Goal: Task Accomplishment & Management: Manage account settings

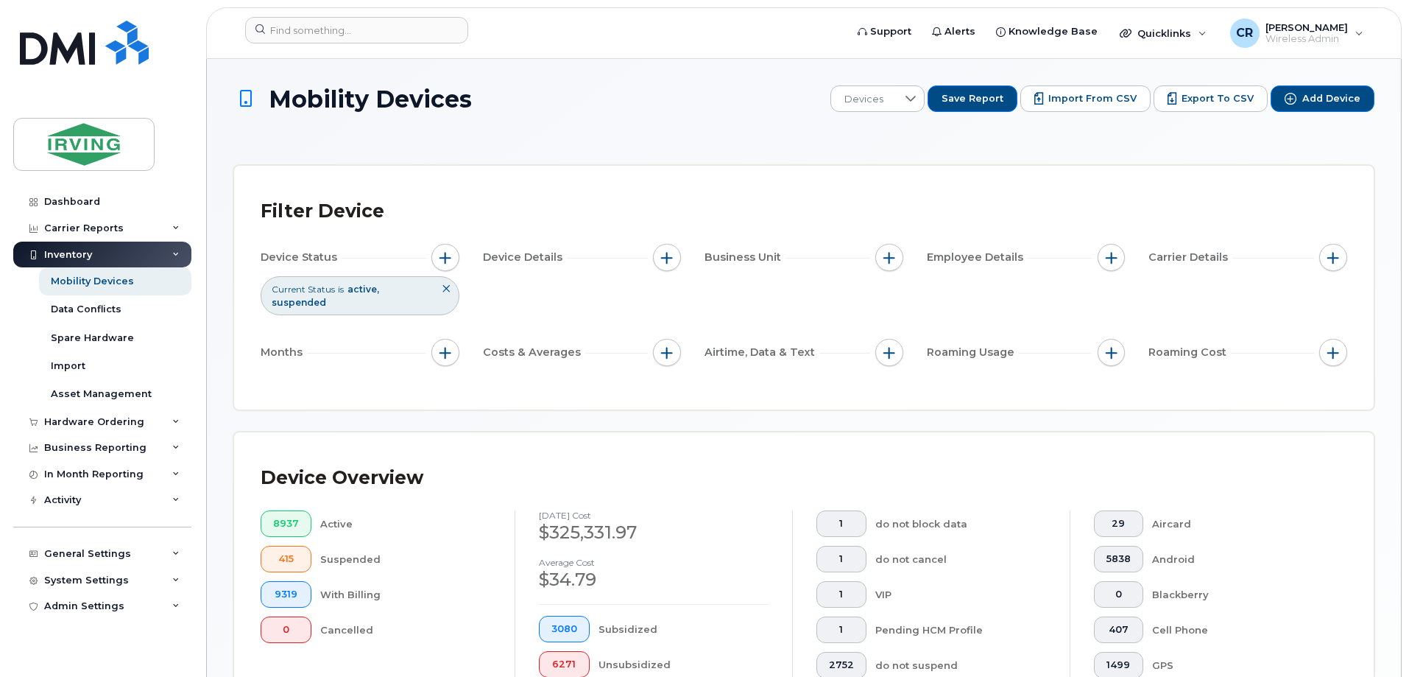
scroll to position [415, 0]
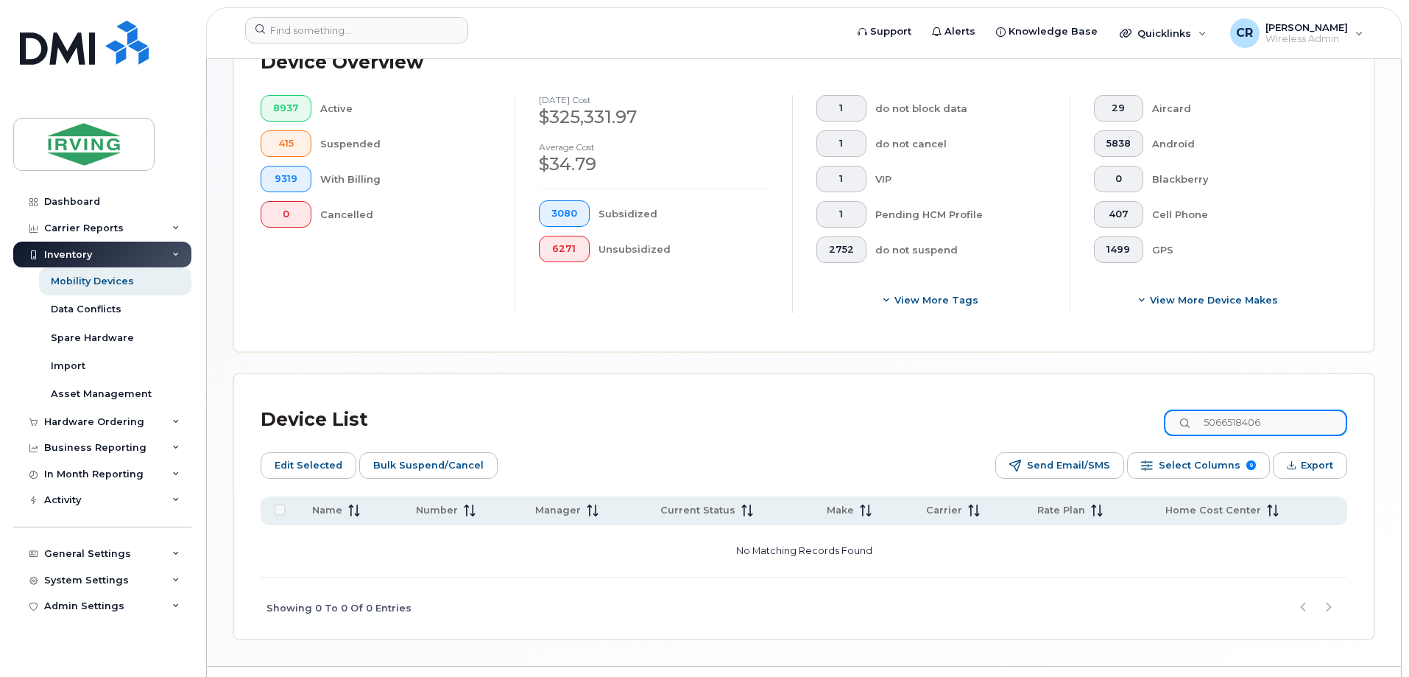
drag, startPoint x: 1302, startPoint y: 406, endPoint x: 1086, endPoint y: 409, distance: 215.8
click at [1086, 409] on div "Device List 5066518406" at bounding box center [804, 420] width 1087 height 38
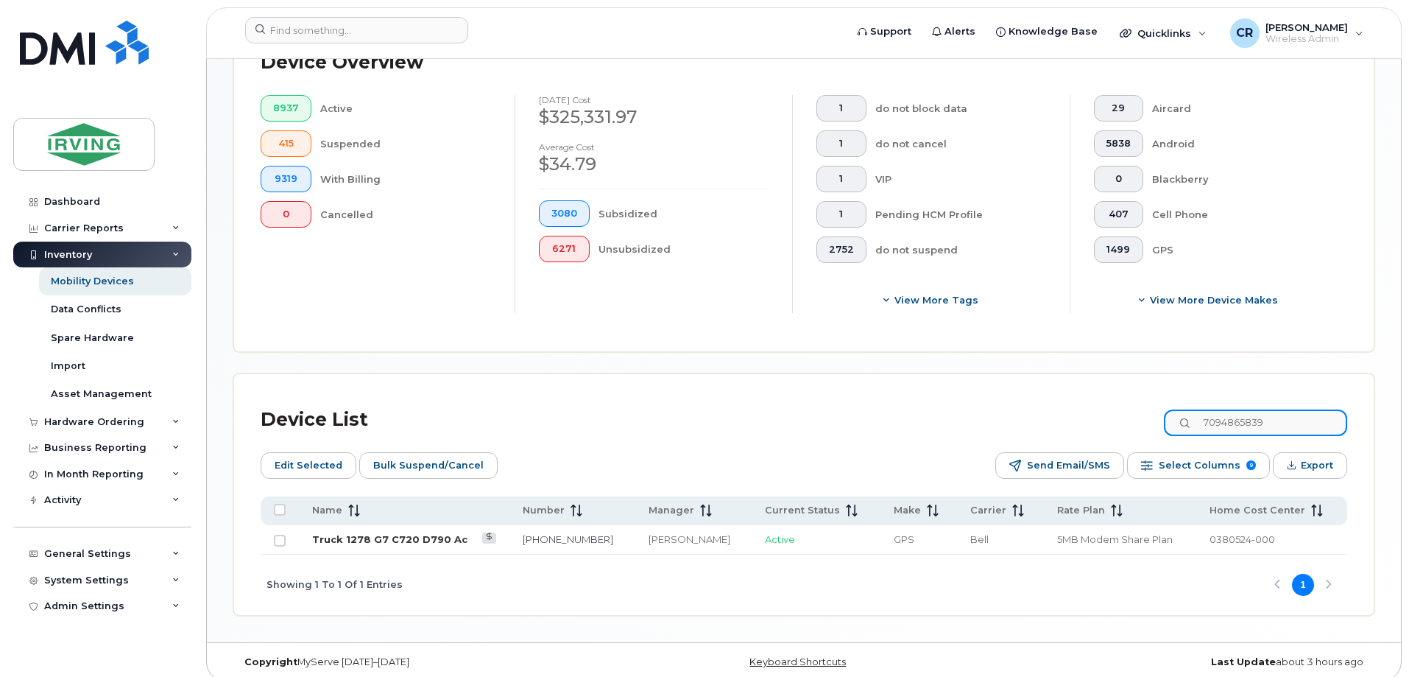
type input "7094865839"
click at [409, 533] on link "Truck 1278 G7 C720 D790 Ac" at bounding box center [389, 539] width 155 height 12
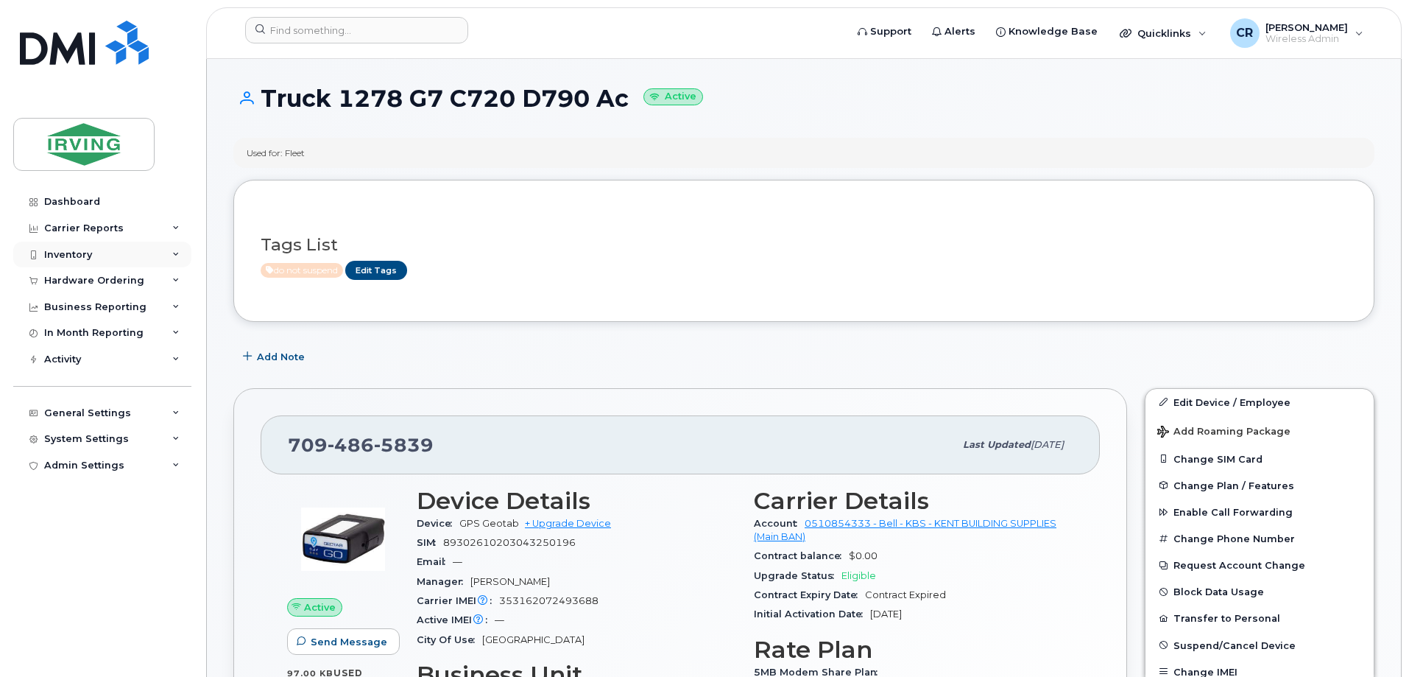
click at [63, 250] on div "Inventory" at bounding box center [68, 255] width 48 height 12
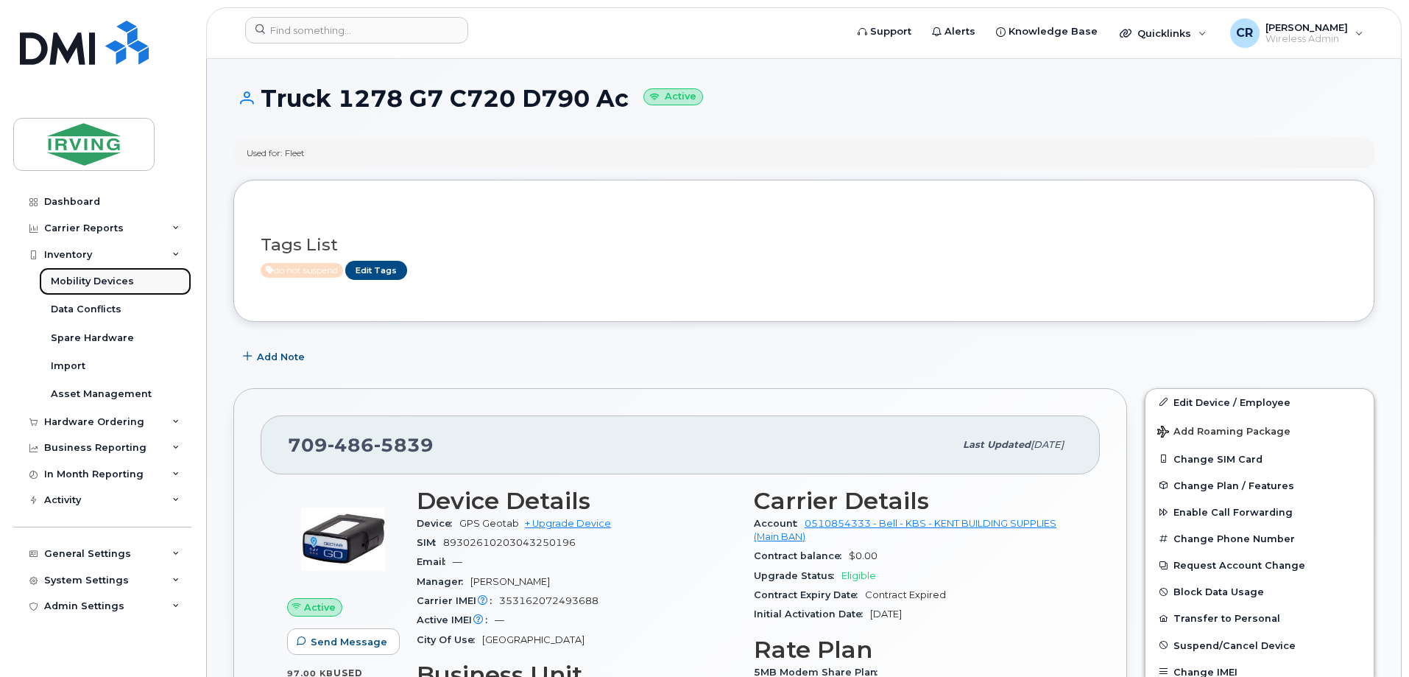
click at [74, 275] on div "Mobility Devices" at bounding box center [92, 281] width 83 height 13
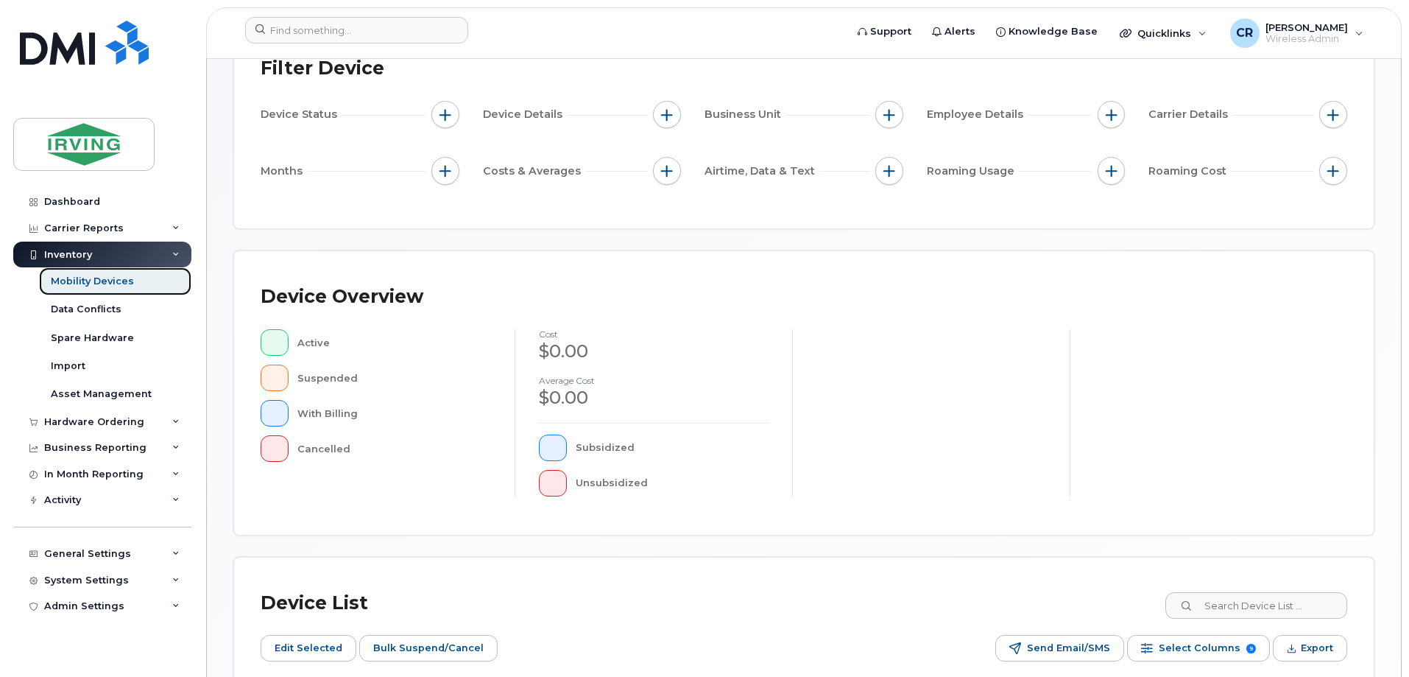
scroll to position [221, 0]
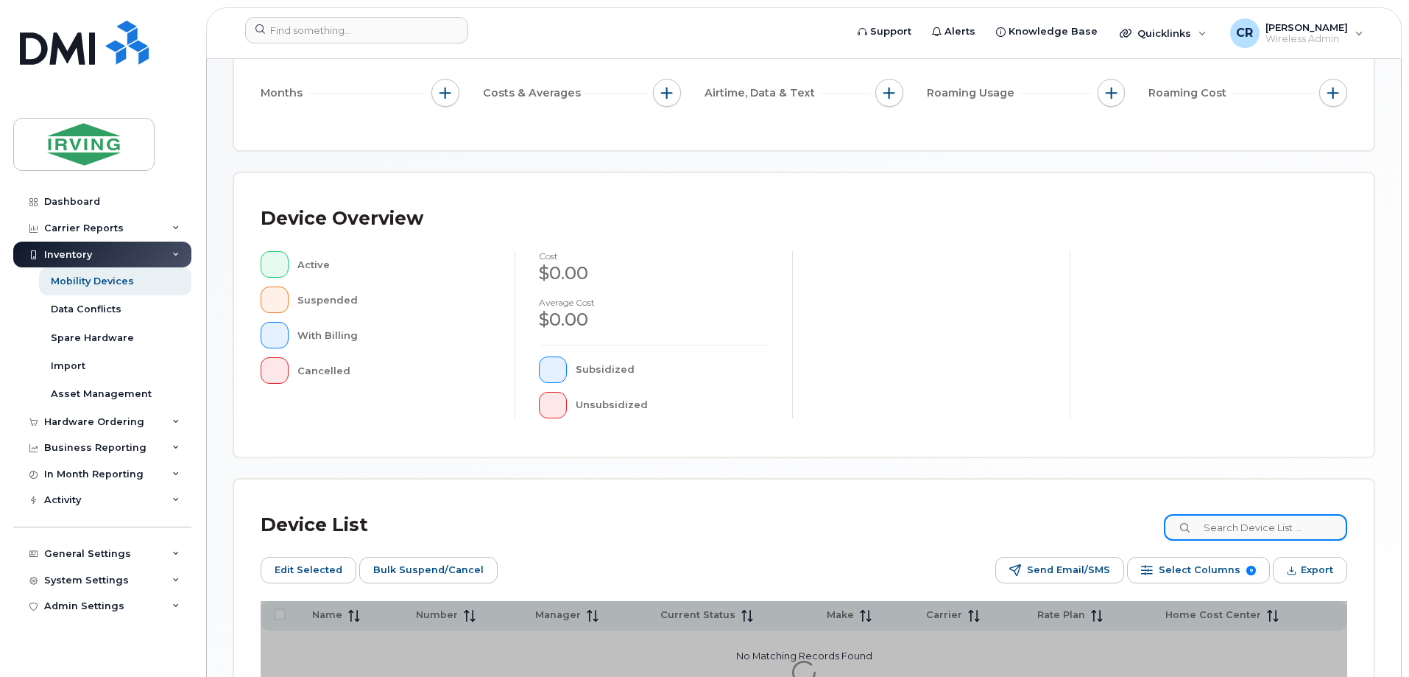
click at [1263, 535] on input at bounding box center [1255, 527] width 183 height 27
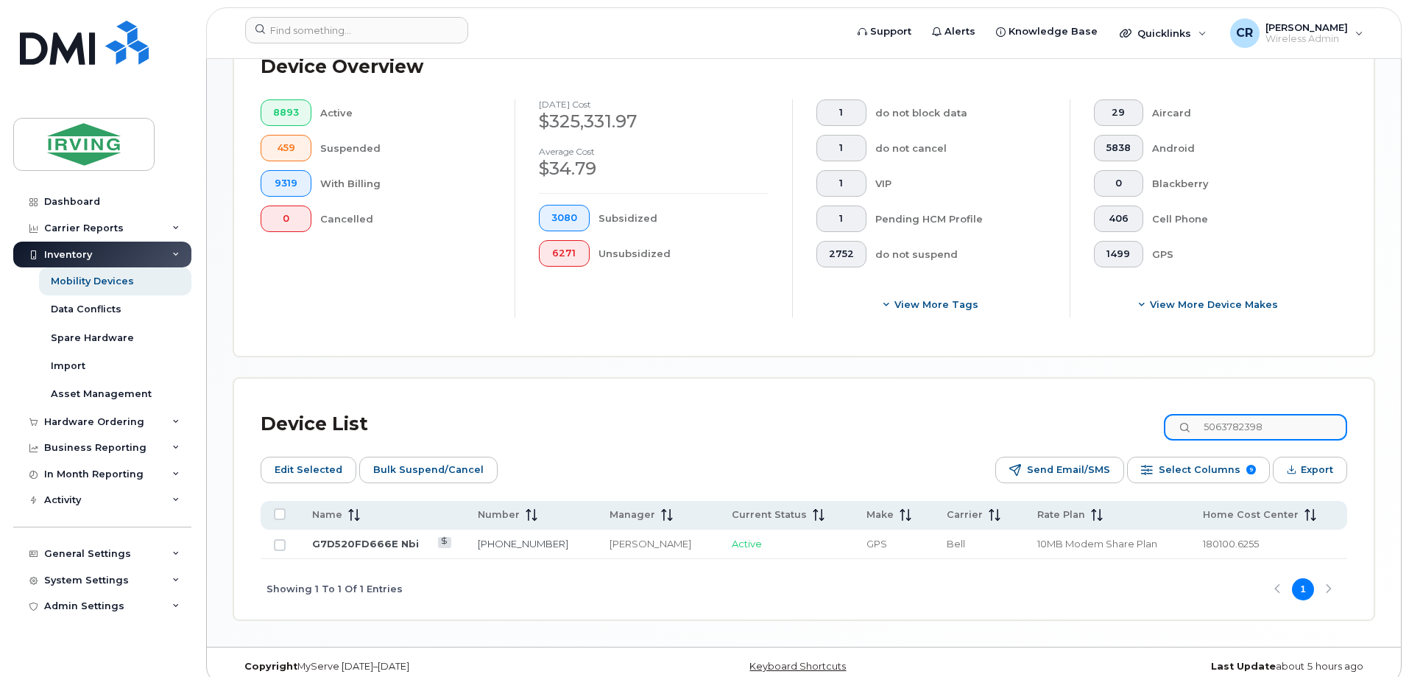
scroll to position [415, 0]
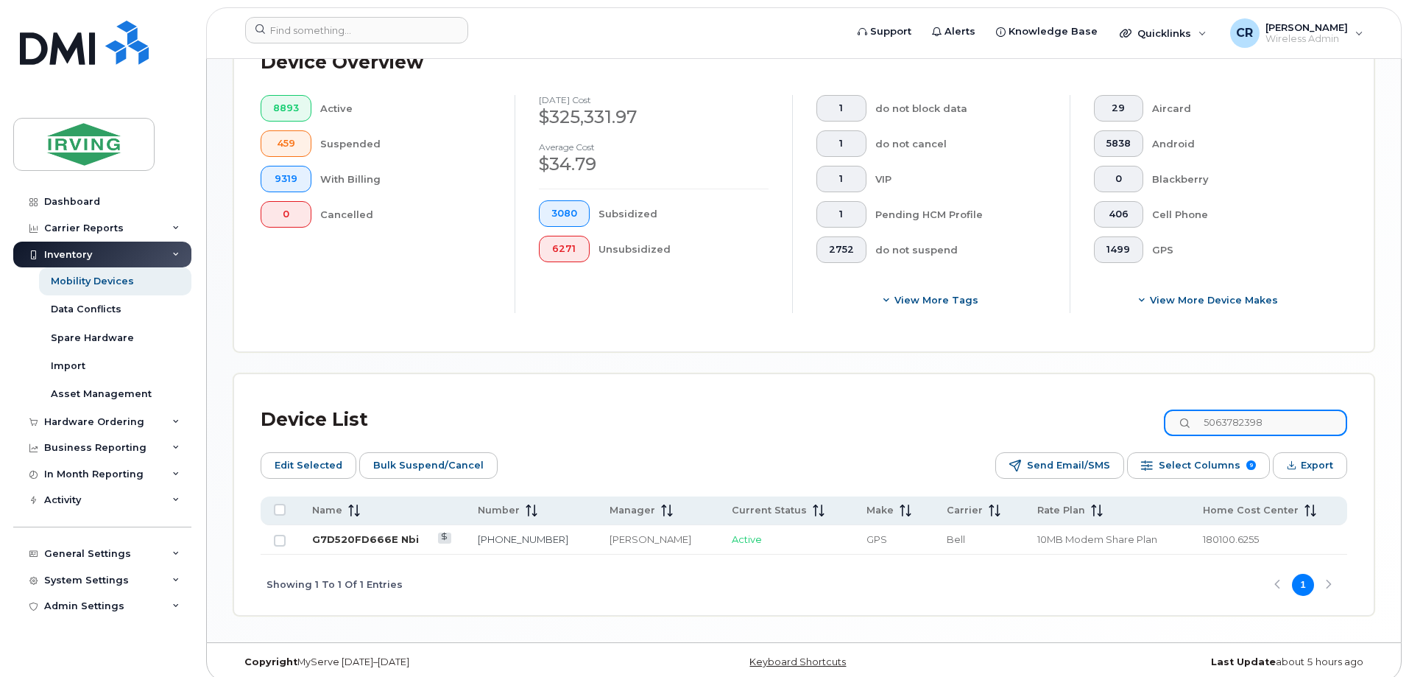
type input "5063782398"
click at [365, 533] on link "G7D520FD666E Nbi" at bounding box center [365, 539] width 107 height 12
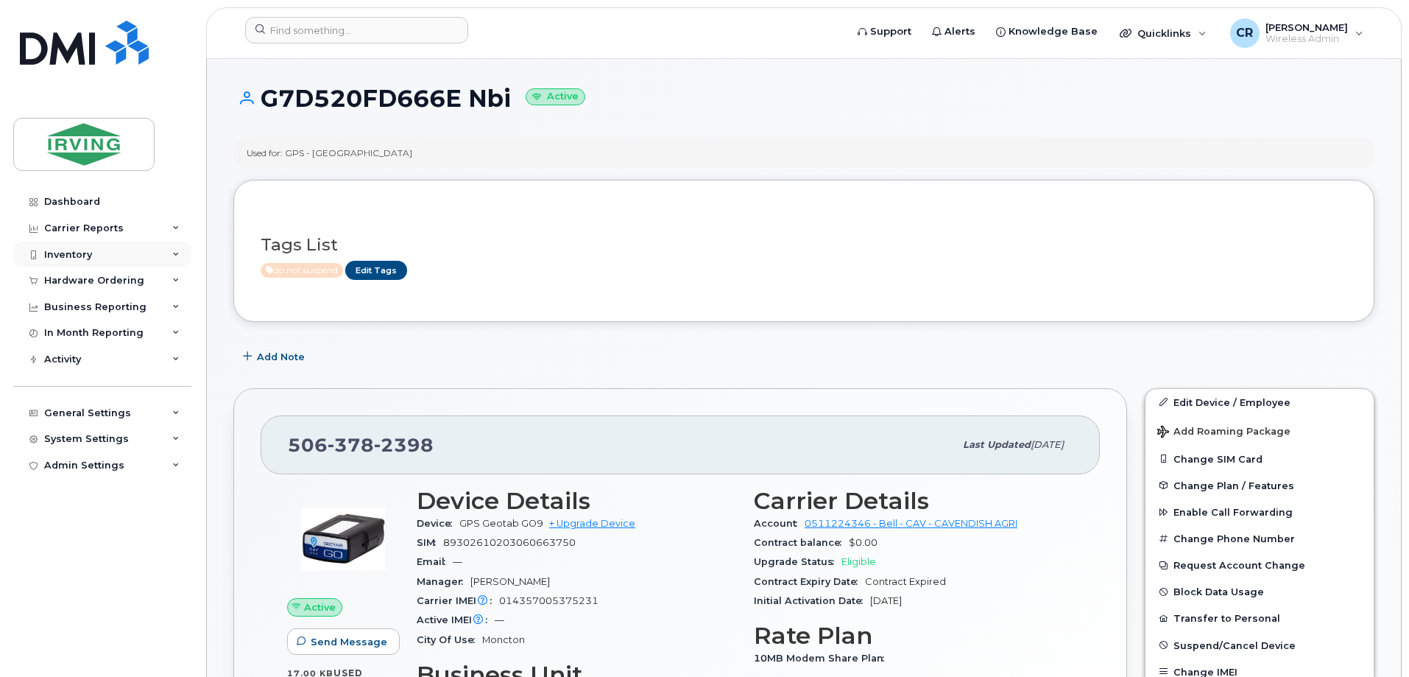
click at [69, 252] on div "Inventory" at bounding box center [68, 255] width 48 height 12
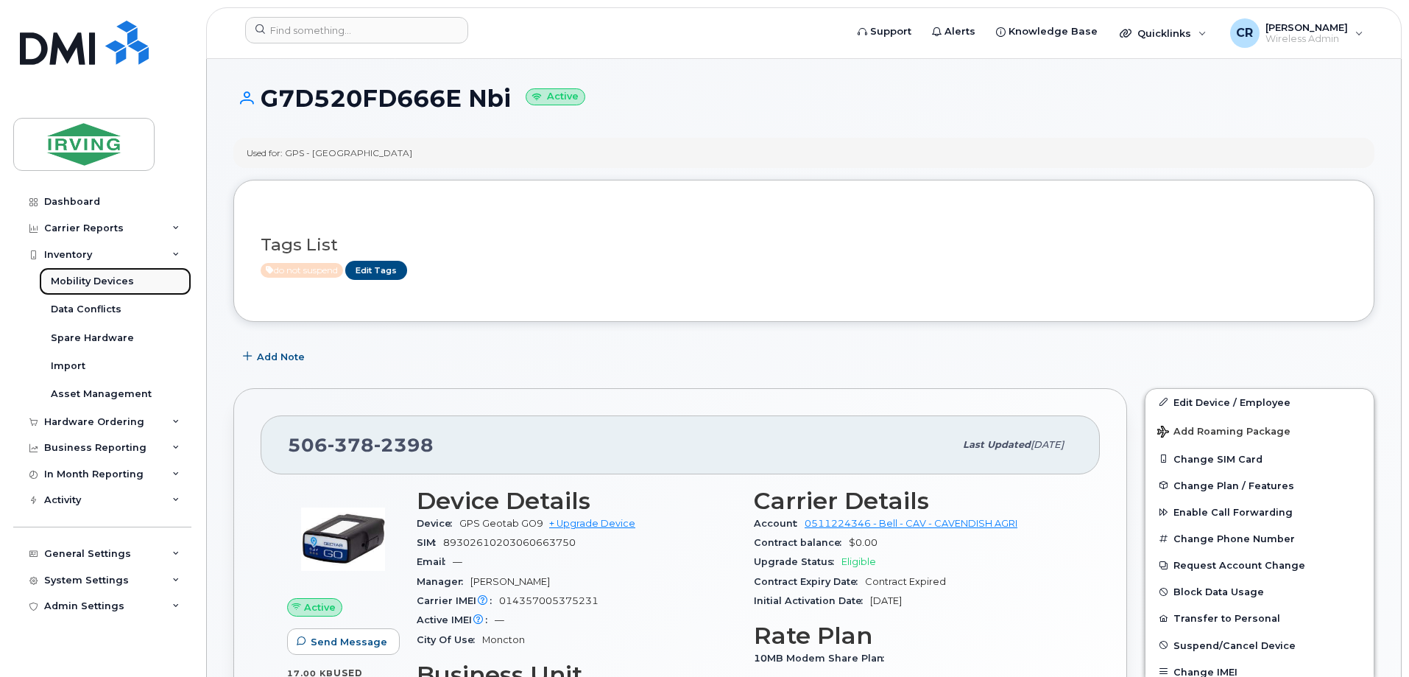
click at [78, 278] on div "Mobility Devices" at bounding box center [92, 281] width 83 height 13
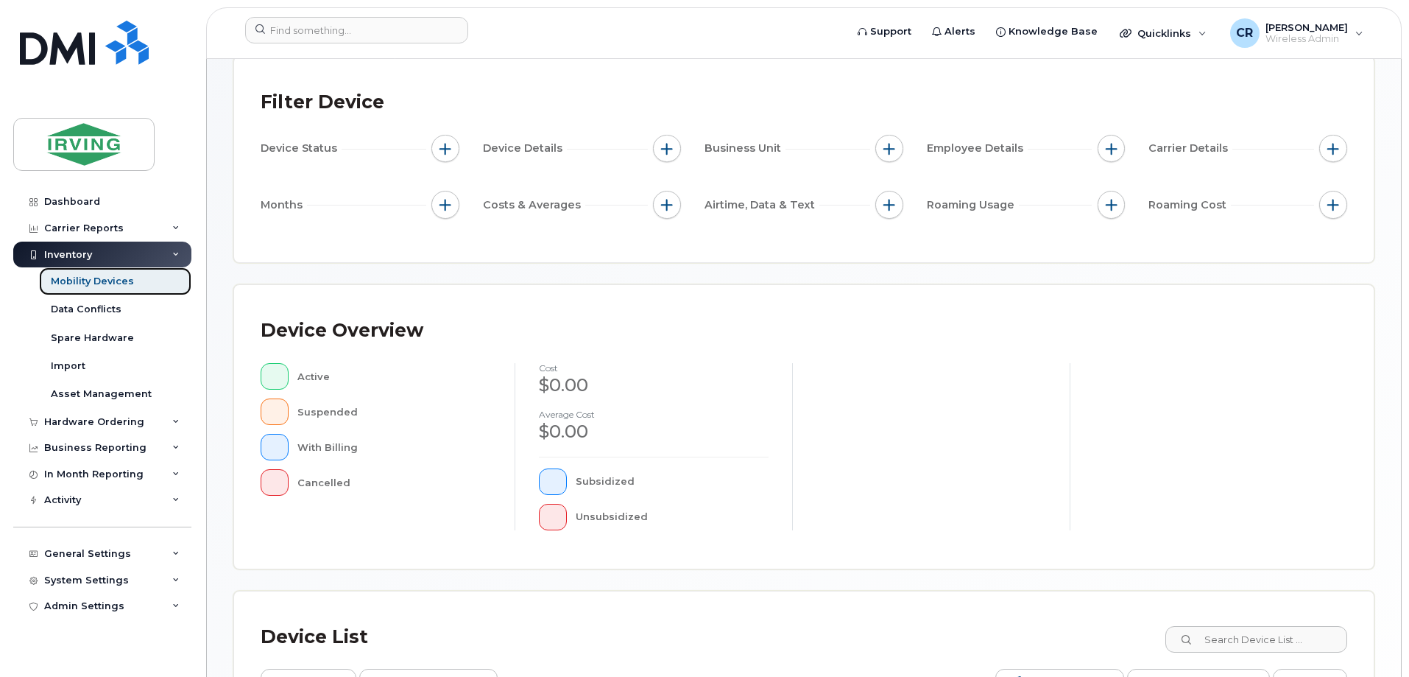
scroll to position [221, 0]
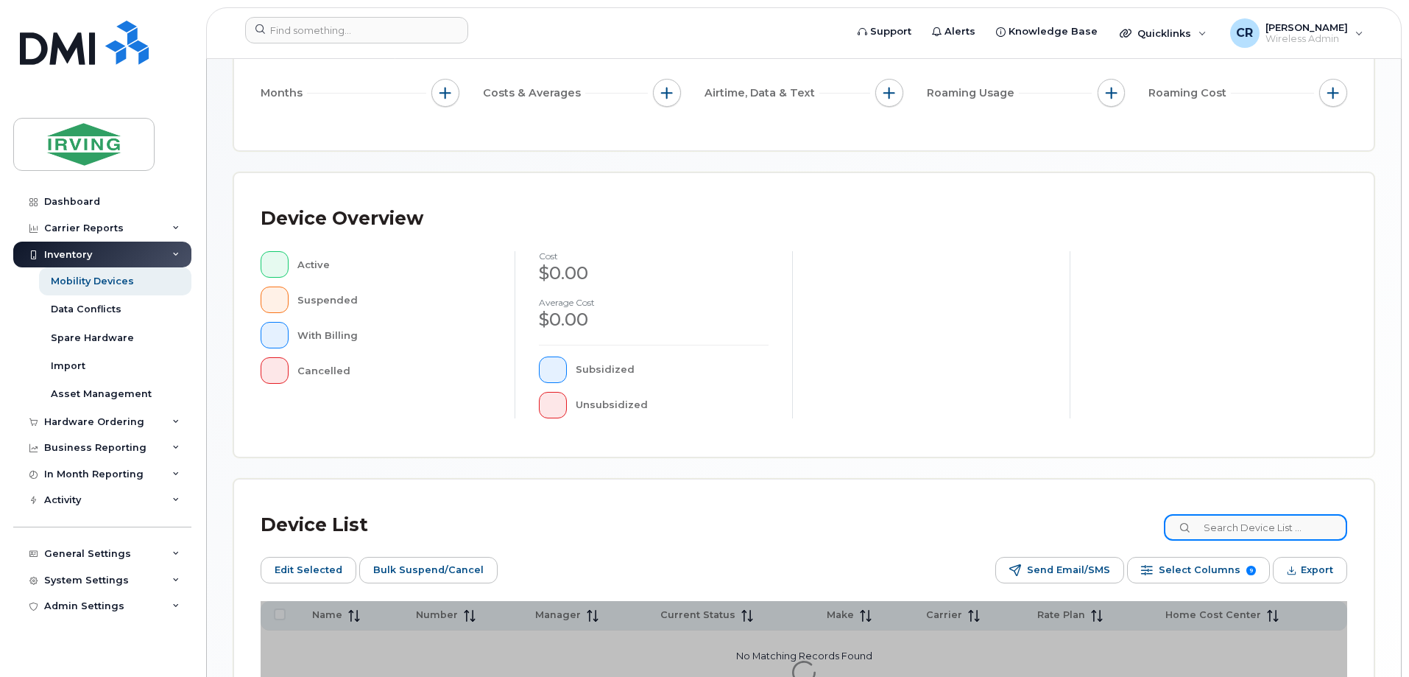
click at [1263, 525] on input at bounding box center [1255, 527] width 183 height 27
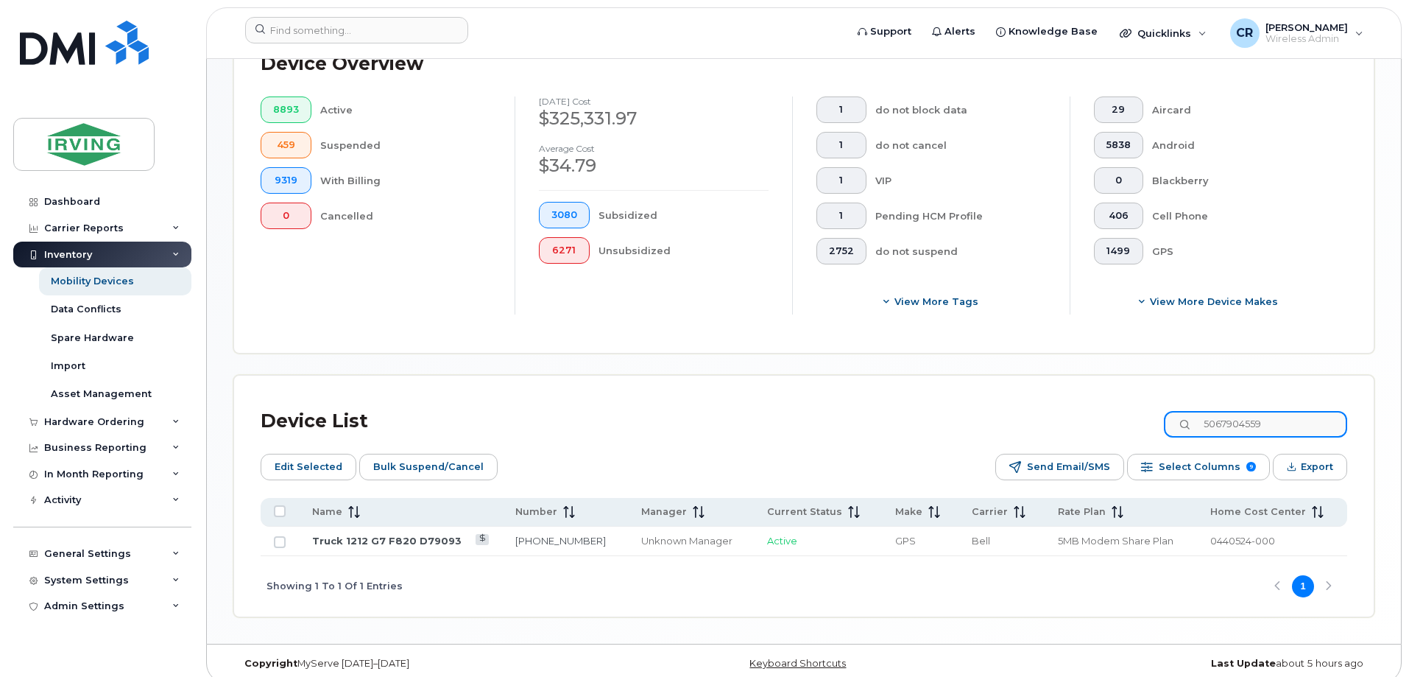
scroll to position [415, 0]
type input "5067904559"
click at [416, 533] on link "Truck 1212 G7 F820 D79093" at bounding box center [386, 539] width 149 height 12
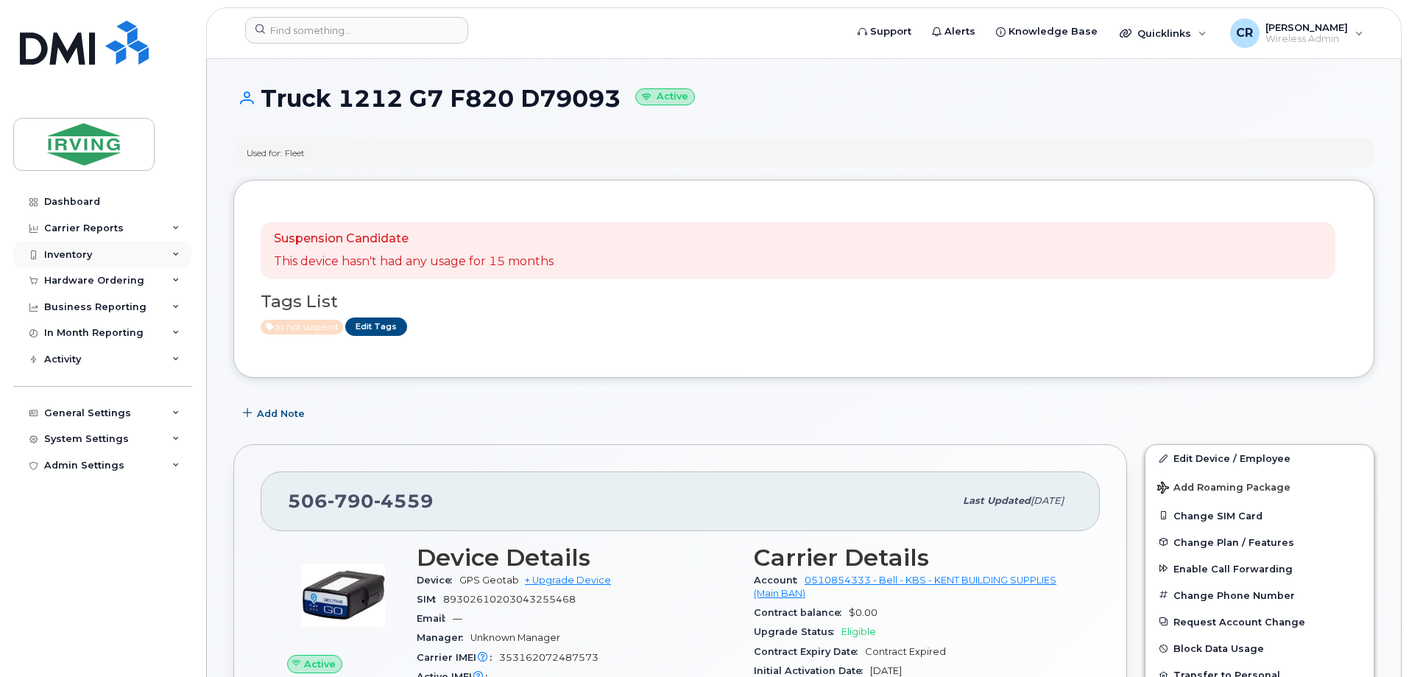
click at [60, 249] on div "Inventory" at bounding box center [68, 255] width 48 height 12
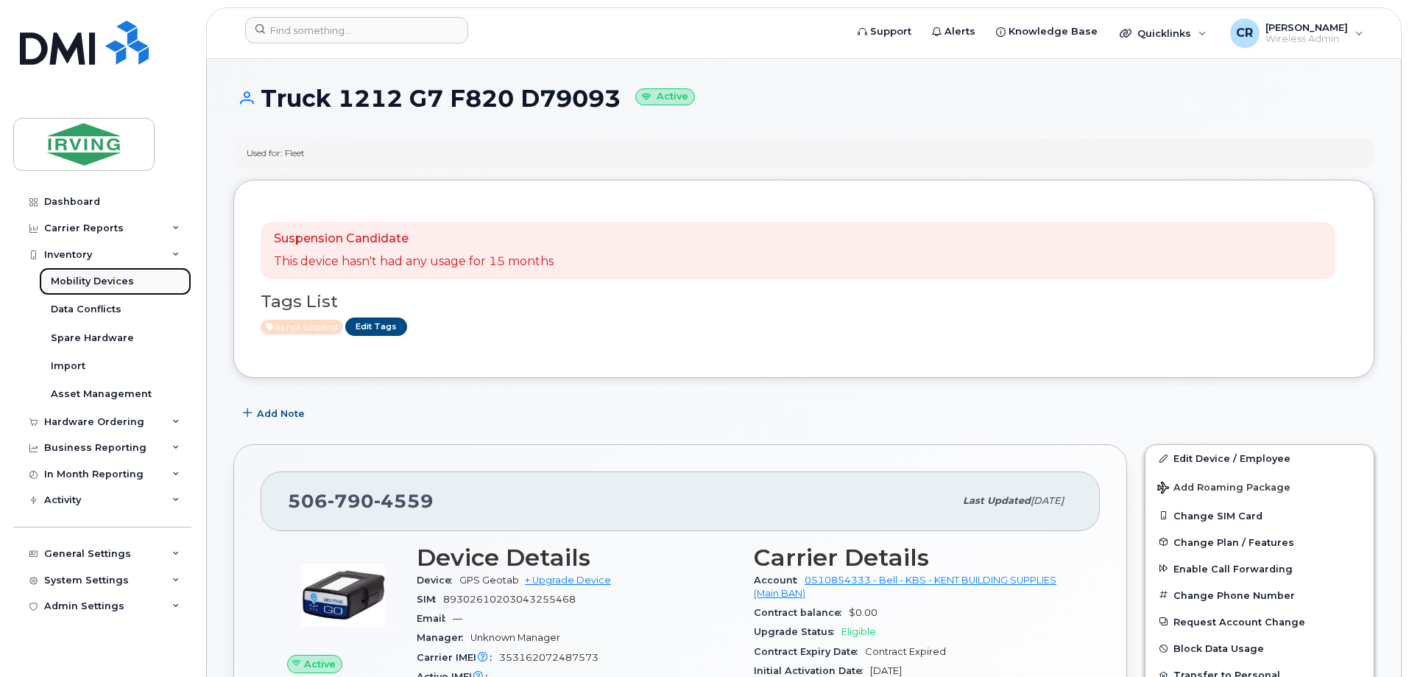
click at [65, 274] on link "Mobility Devices" at bounding box center [115, 281] width 152 height 28
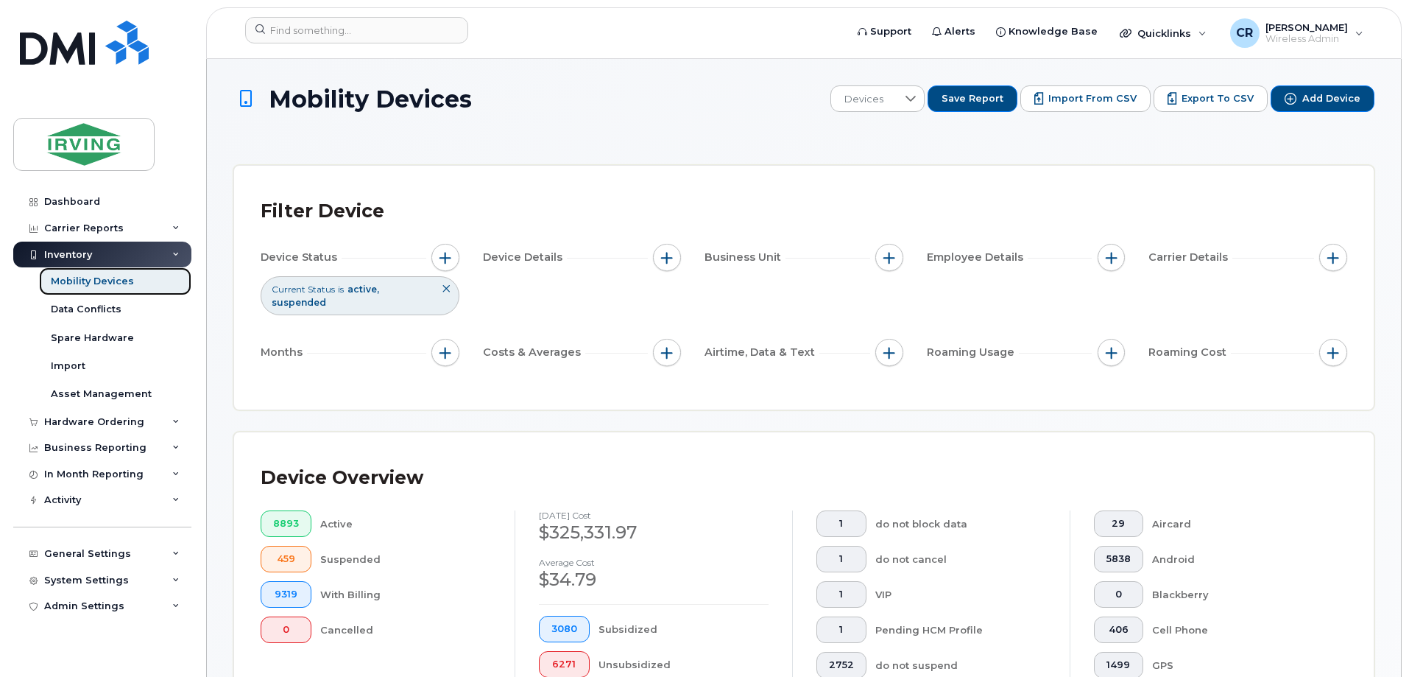
scroll to position [368, 0]
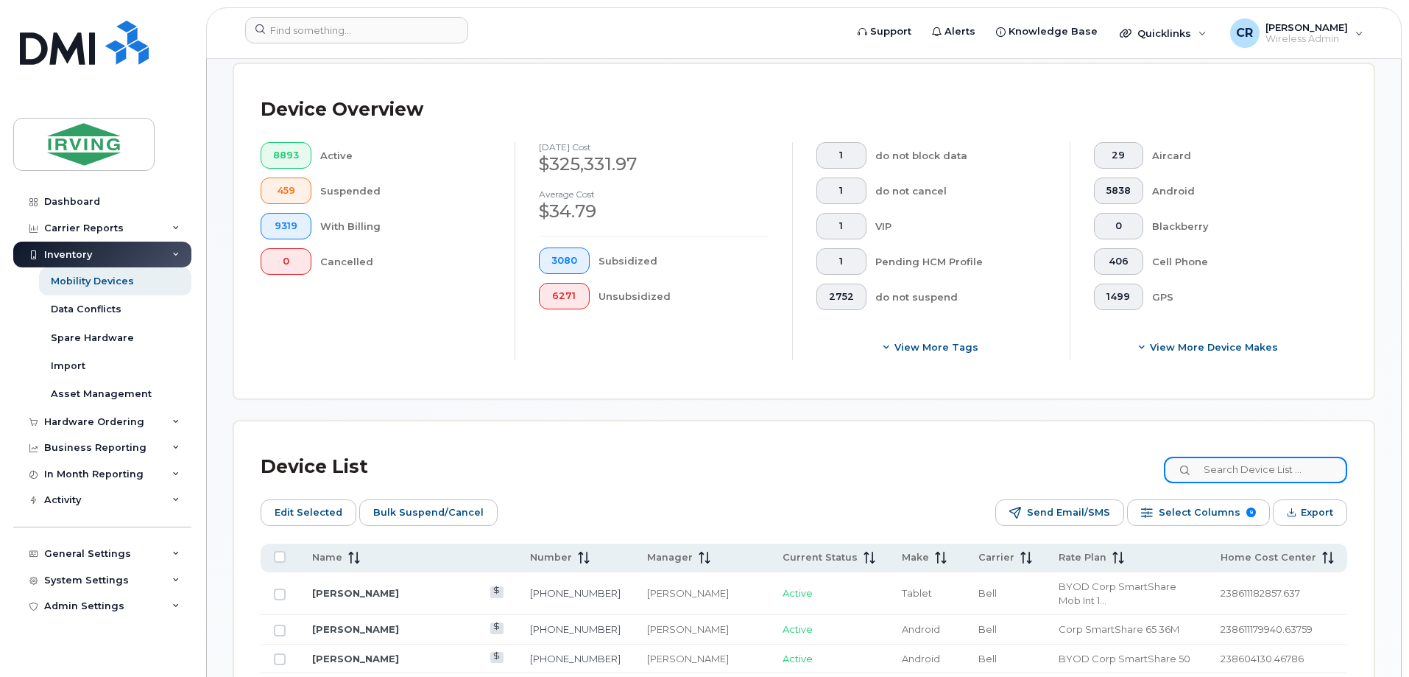
click at [1225, 457] on input at bounding box center [1255, 470] width 183 height 27
paste input "506-654-6551"
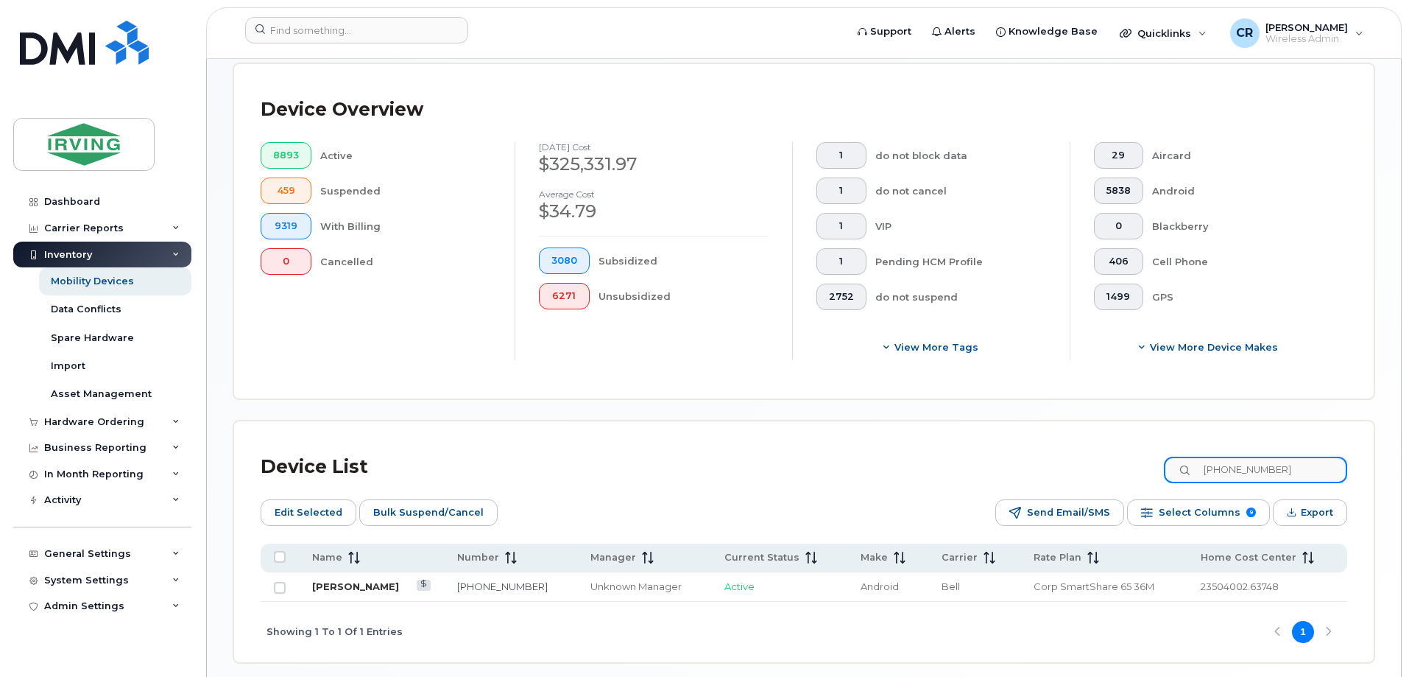
type input "506-654-6551"
click at [363, 580] on link "Firdaus Omar" at bounding box center [355, 586] width 87 height 12
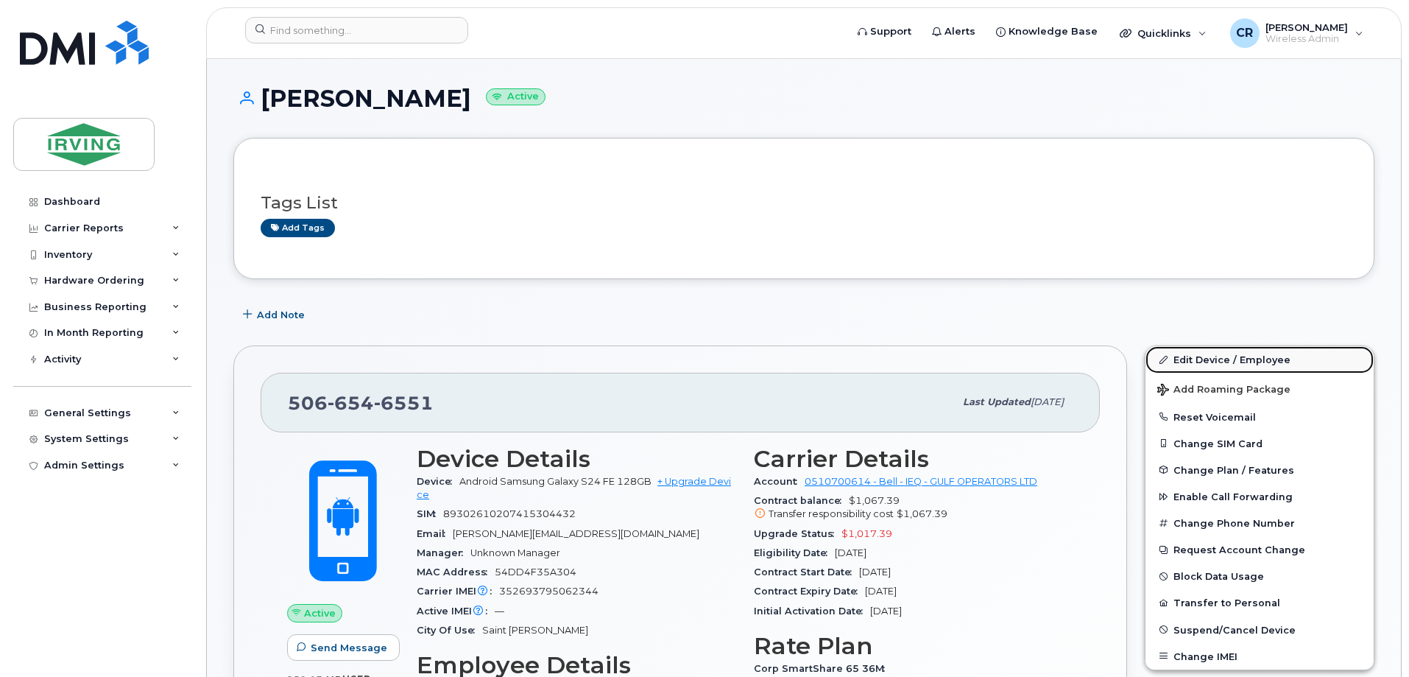
click at [1214, 357] on link "Edit Device / Employee" at bounding box center [1260, 359] width 228 height 27
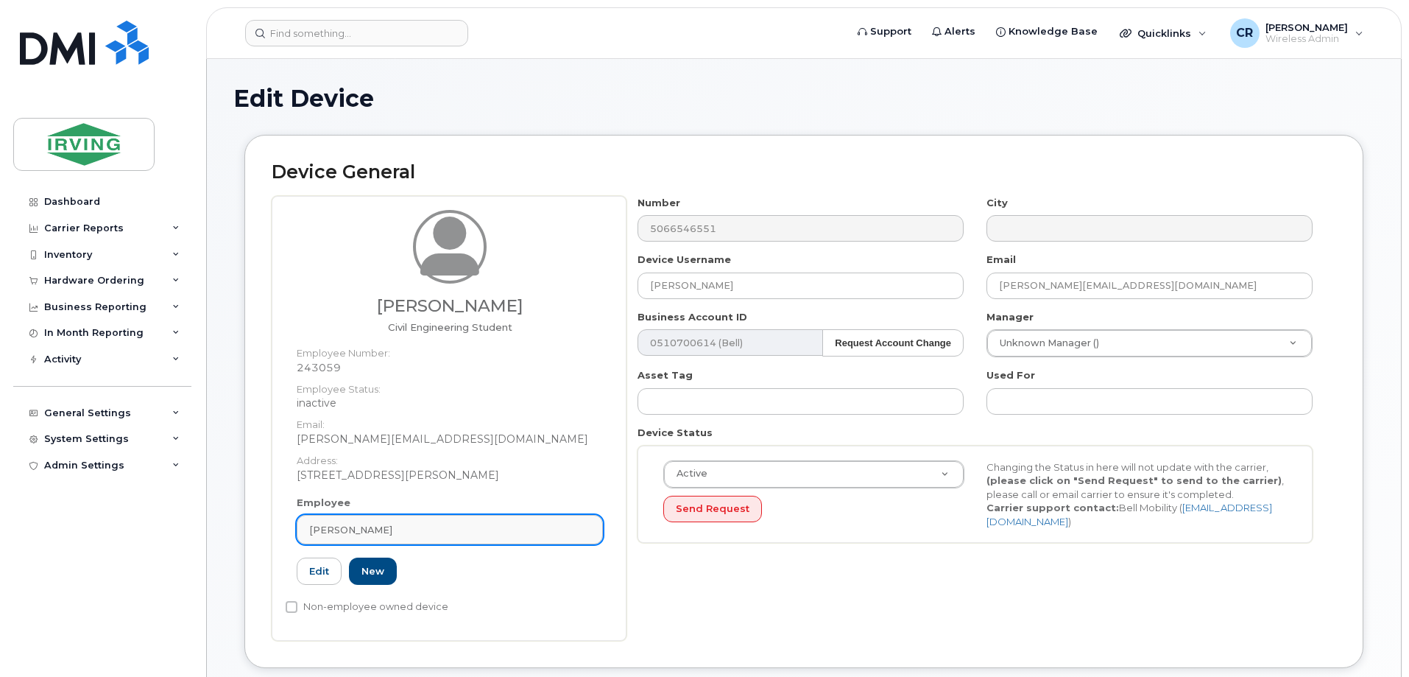
click at [323, 526] on span "[PERSON_NAME]" at bounding box center [350, 530] width 83 height 14
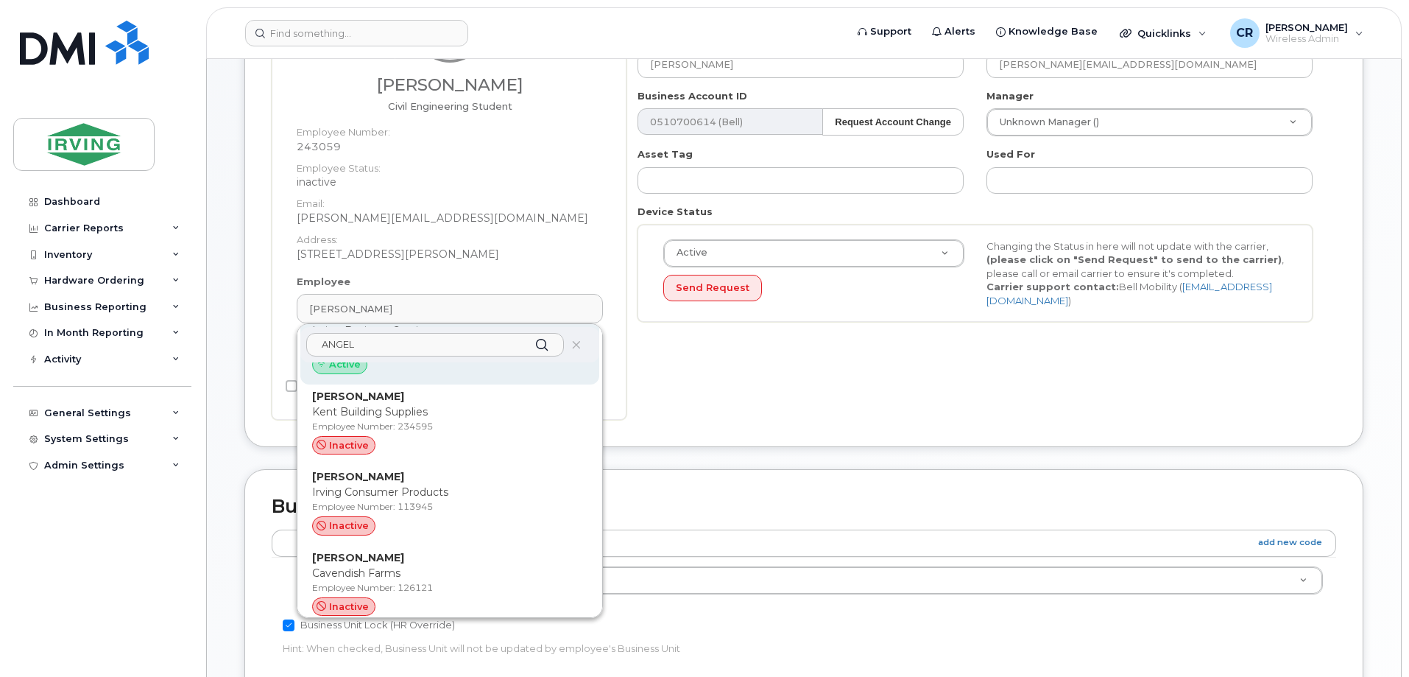
scroll to position [1252, 0]
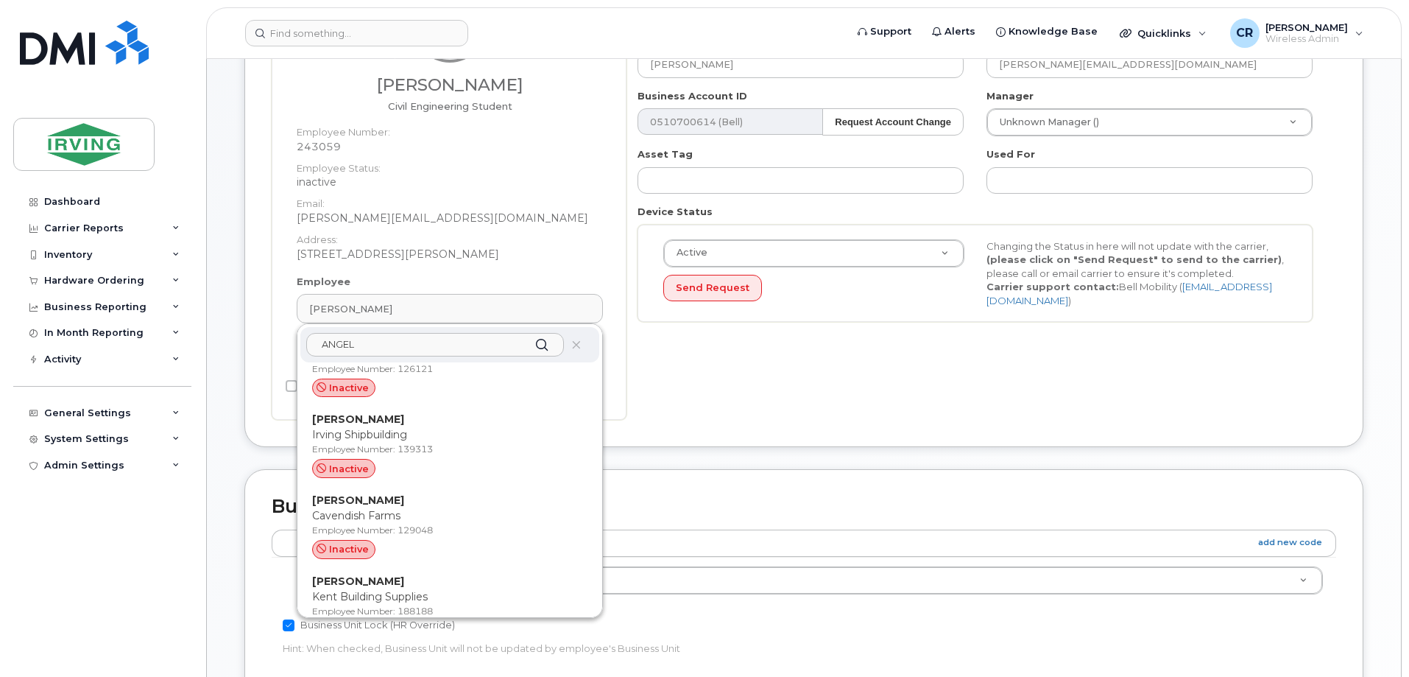
click at [406, 343] on input "ANGEL" at bounding box center [435, 345] width 258 height 24
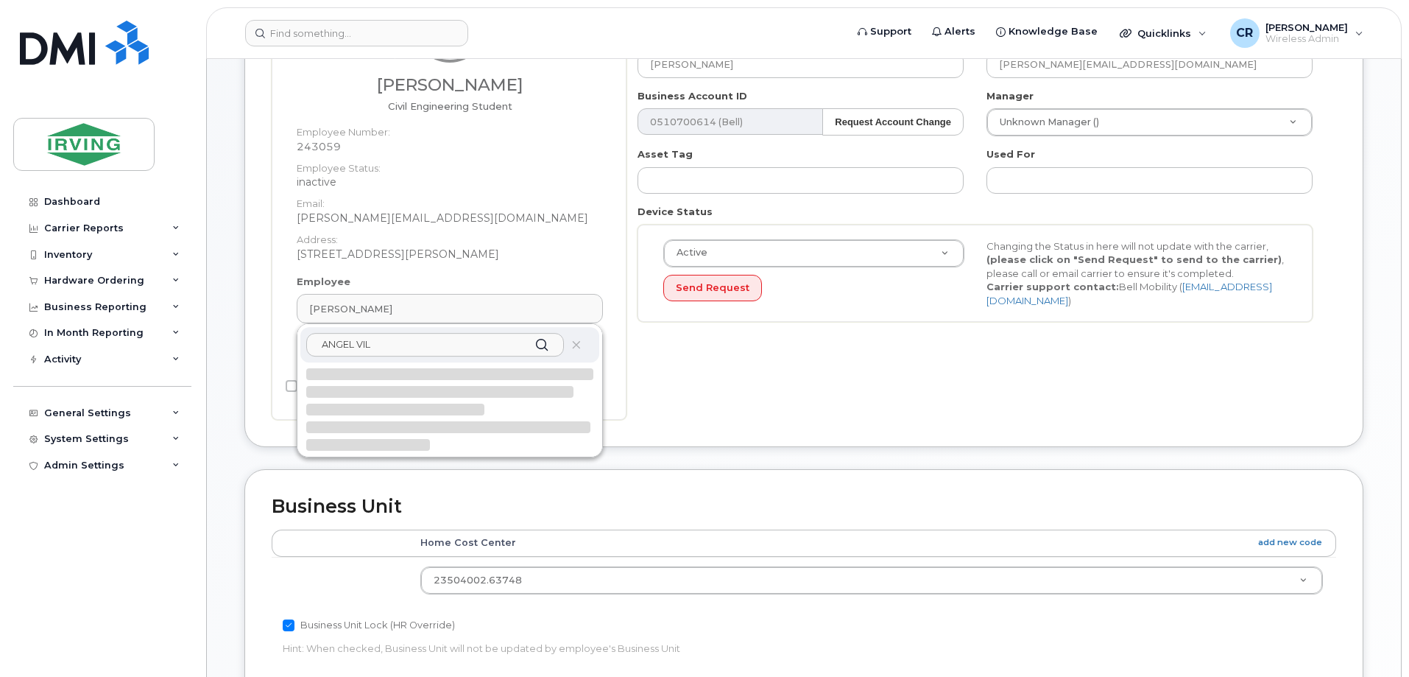
scroll to position [0, 0]
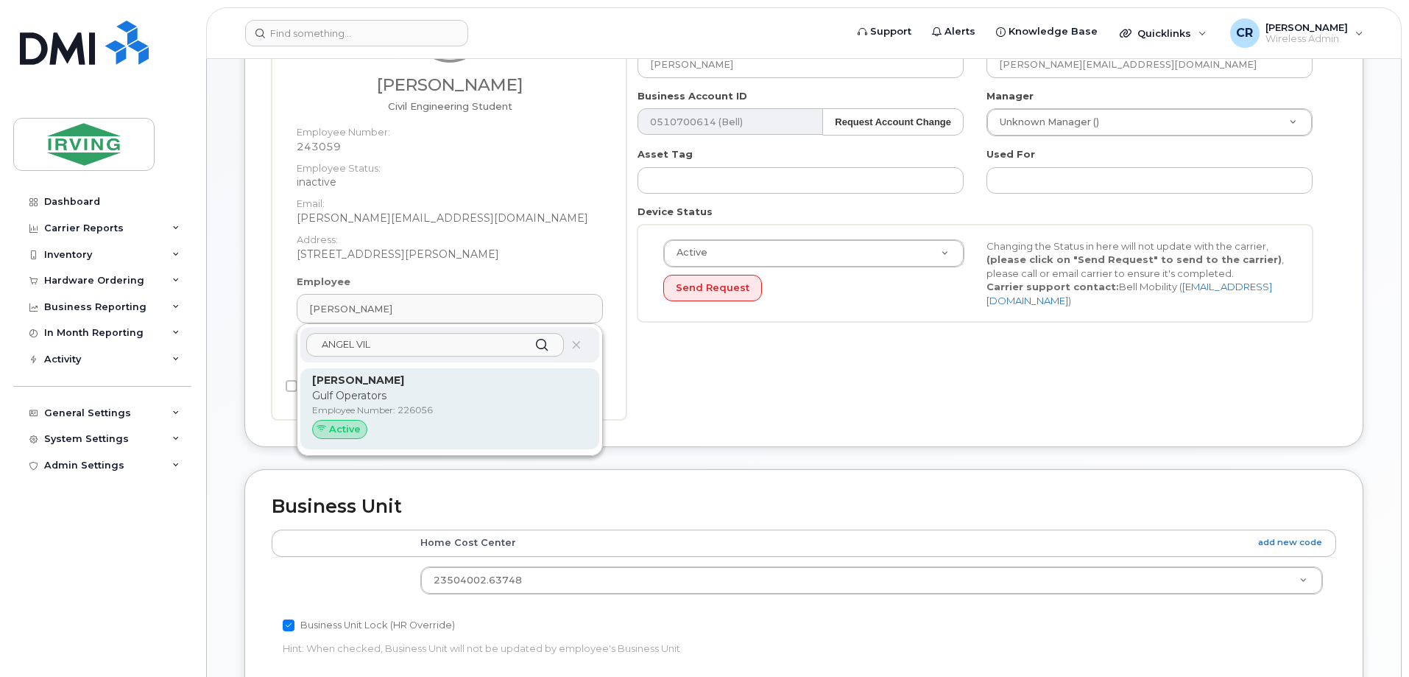
type input "ANGEL VIL"
click at [366, 401] on p "Gulf Operators" at bounding box center [449, 395] width 275 height 15
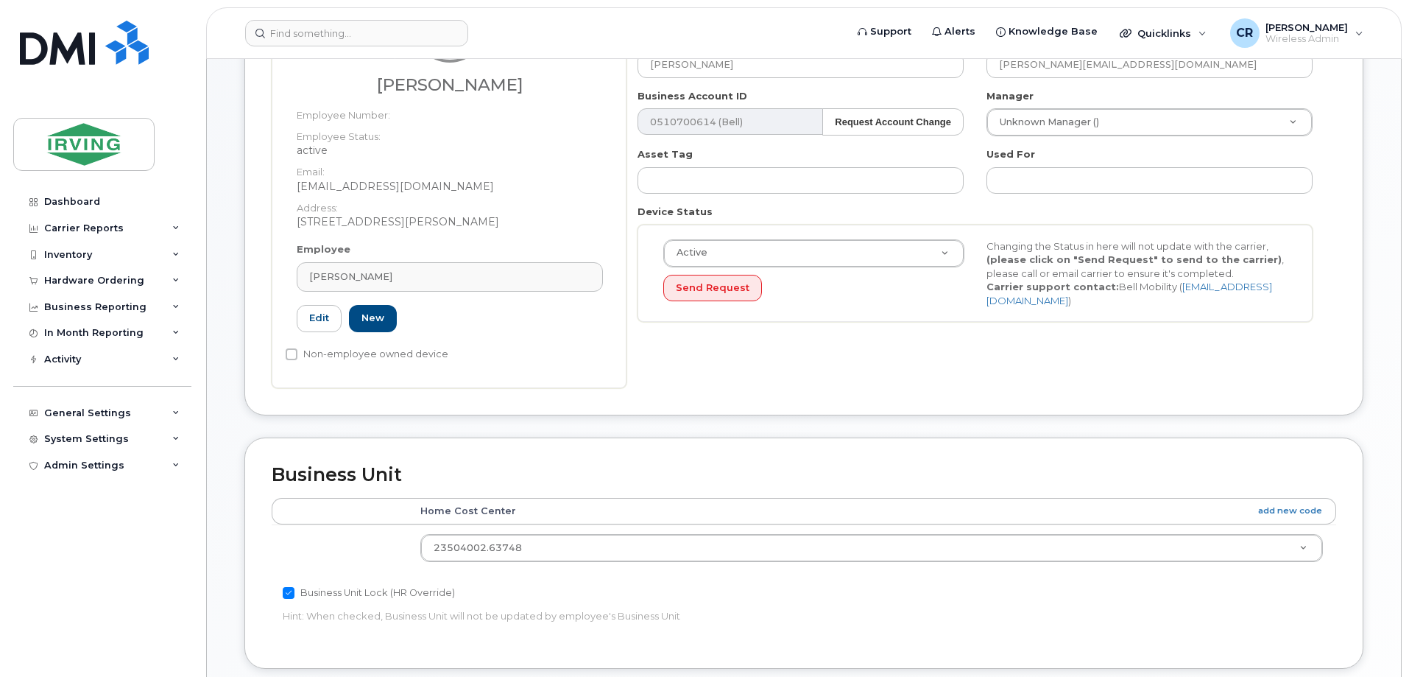
type input "[PERSON_NAME]"
type input "[EMAIL_ADDRESS][DOMAIN_NAME]"
type input "226056"
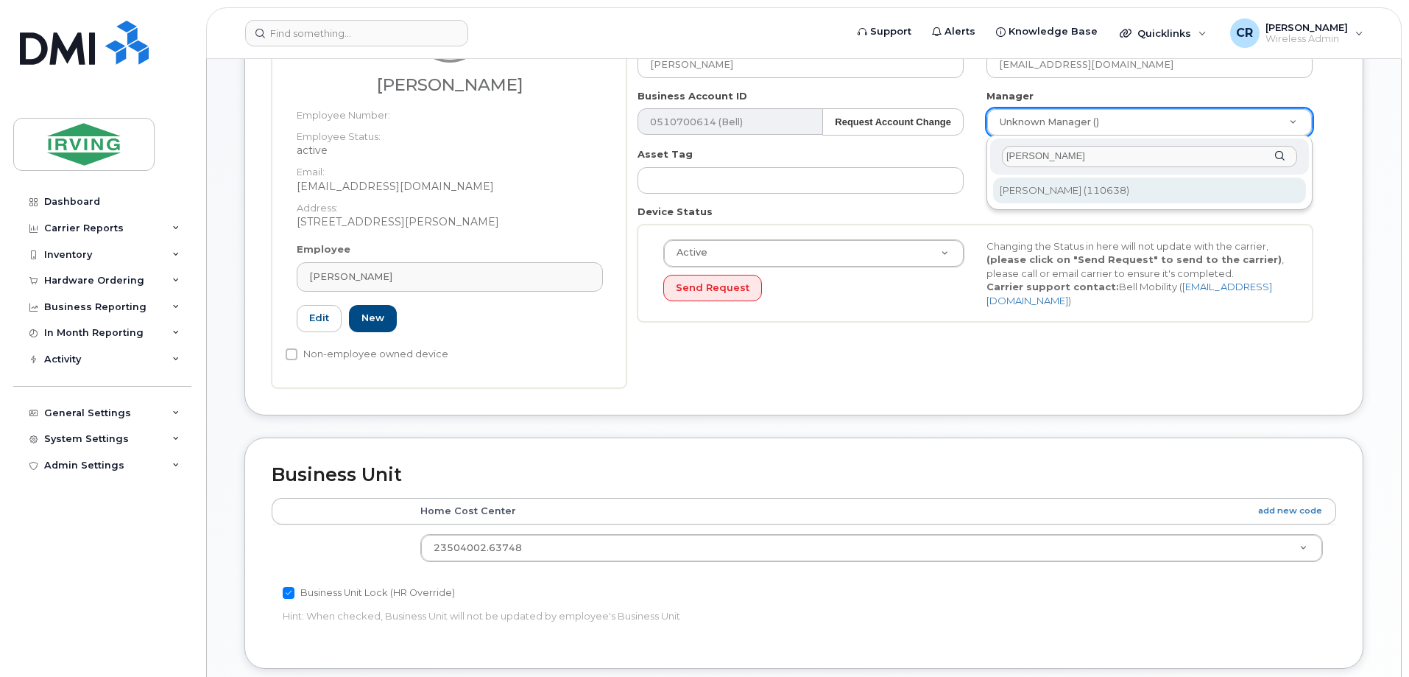
type input "[PERSON_NAME]"
type input "1450888"
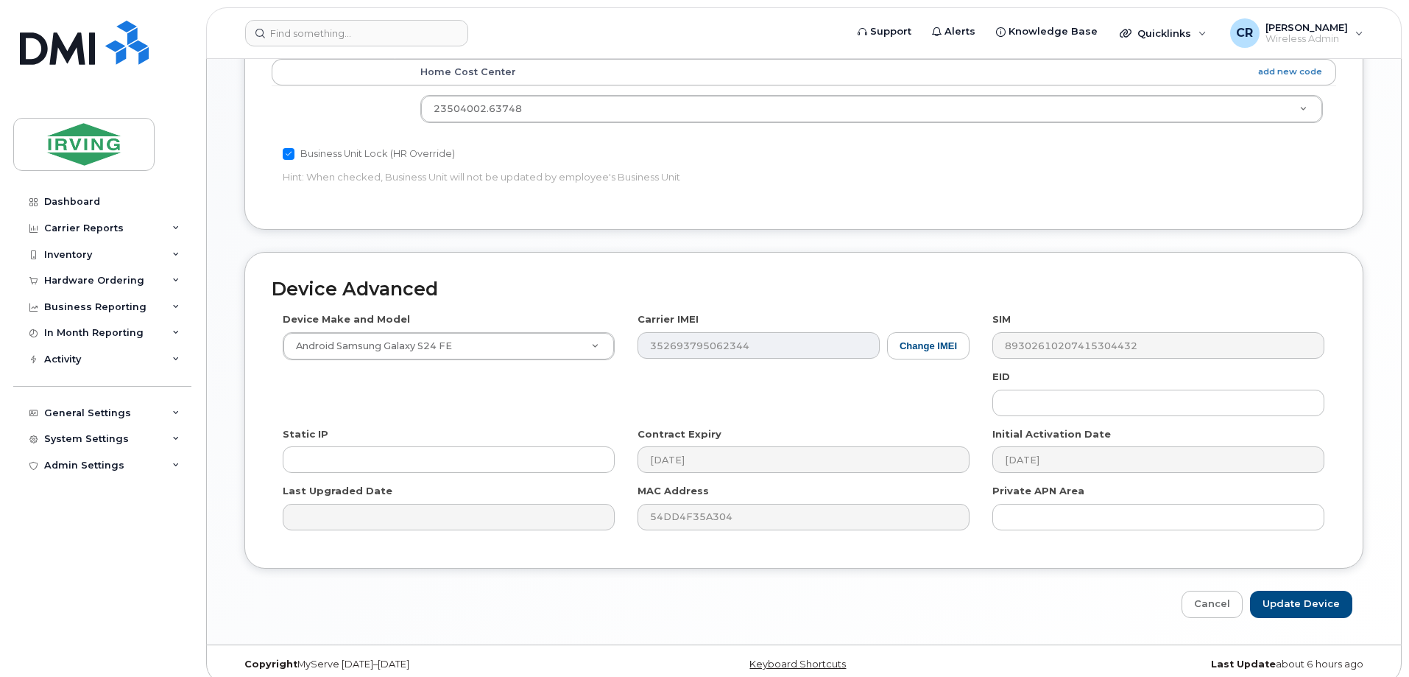
scroll to position [663, 0]
click at [1305, 596] on input "Update Device" at bounding box center [1301, 601] width 102 height 27
type input "Saving..."
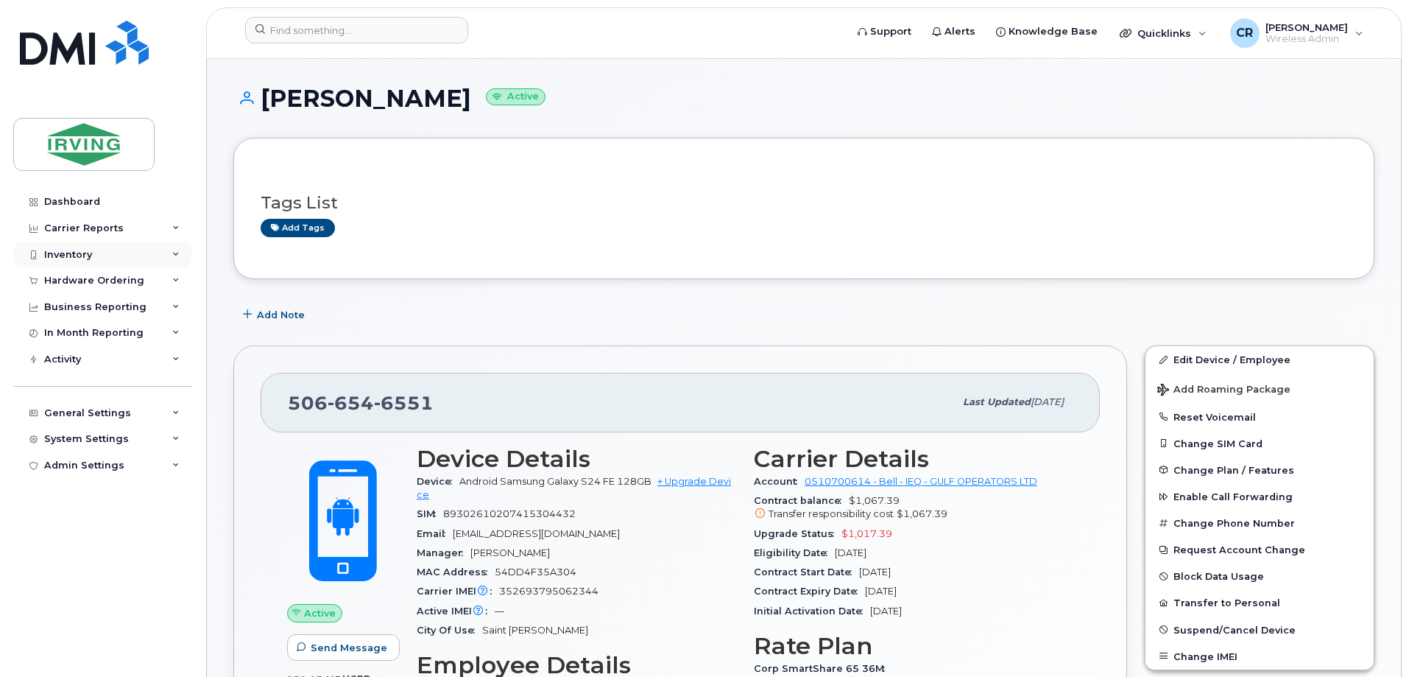
click at [67, 261] on div "Inventory" at bounding box center [102, 255] width 178 height 27
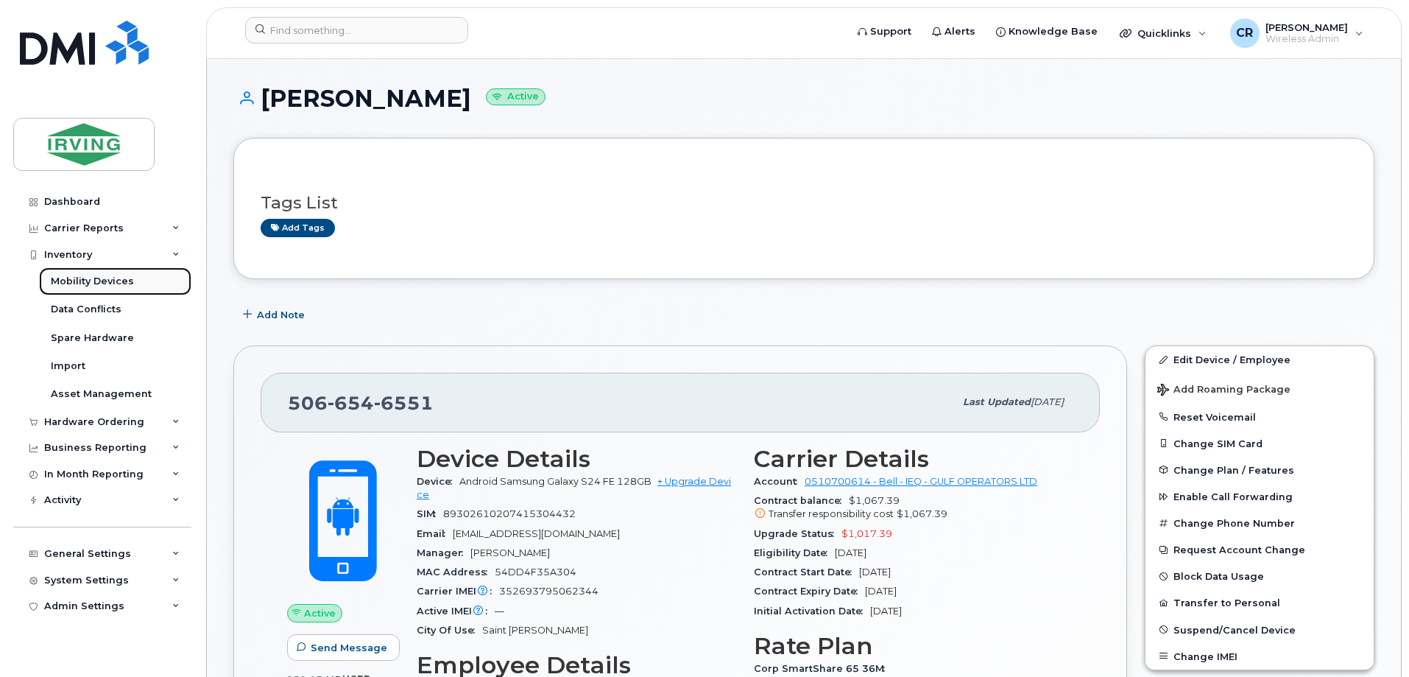
click at [71, 283] on div "Mobility Devices" at bounding box center [92, 281] width 83 height 13
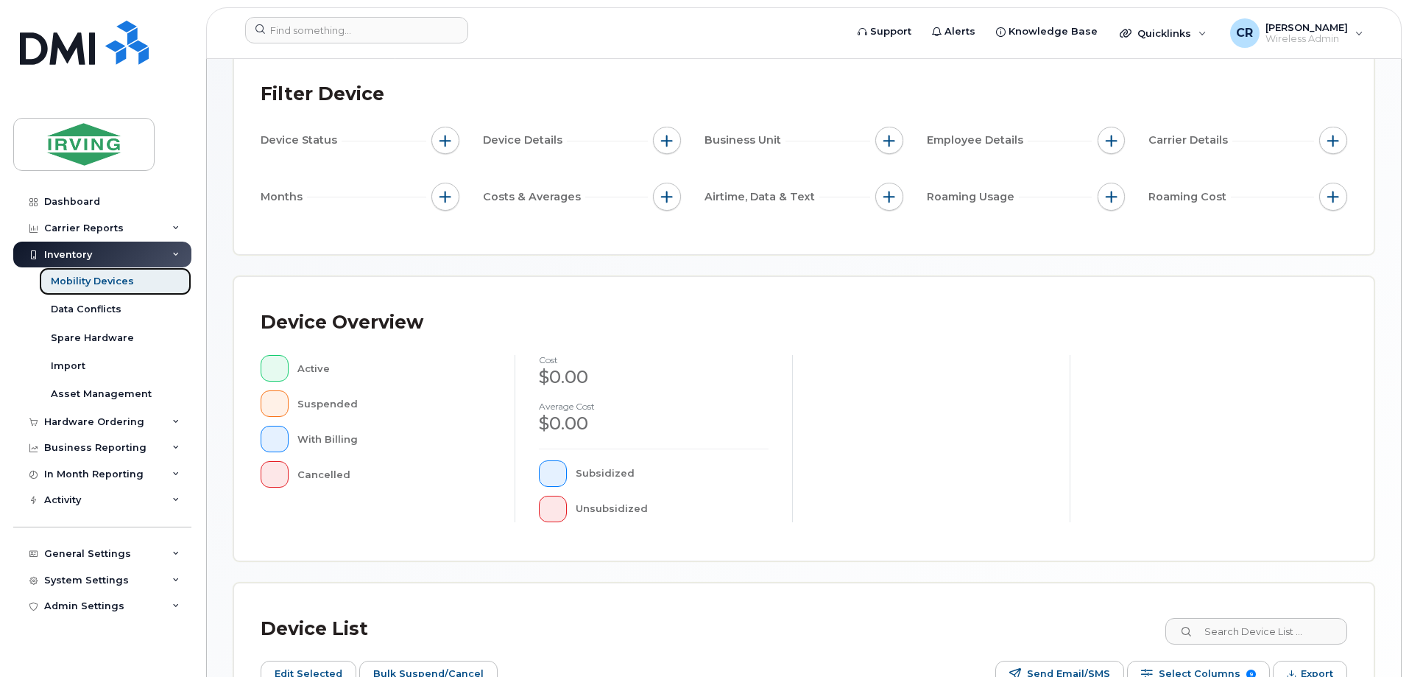
scroll to position [295, 0]
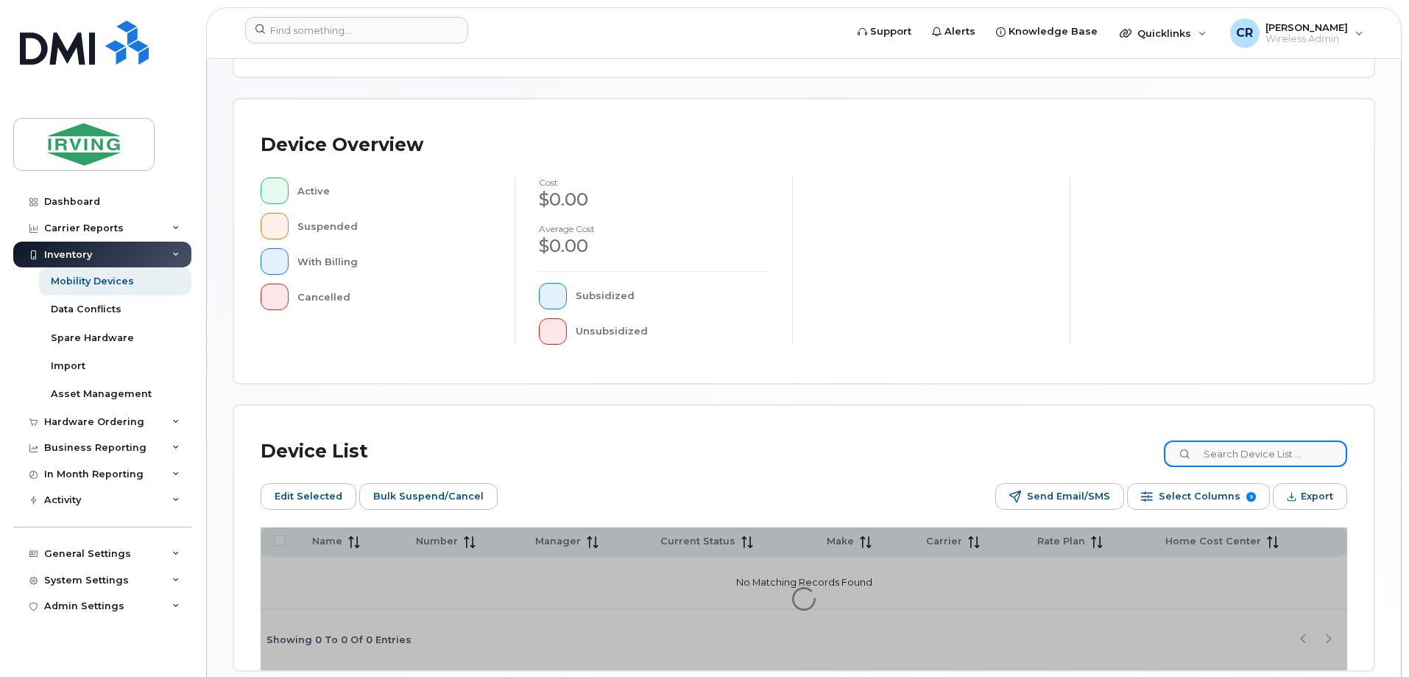
click at [1248, 456] on input at bounding box center [1255, 453] width 183 height 27
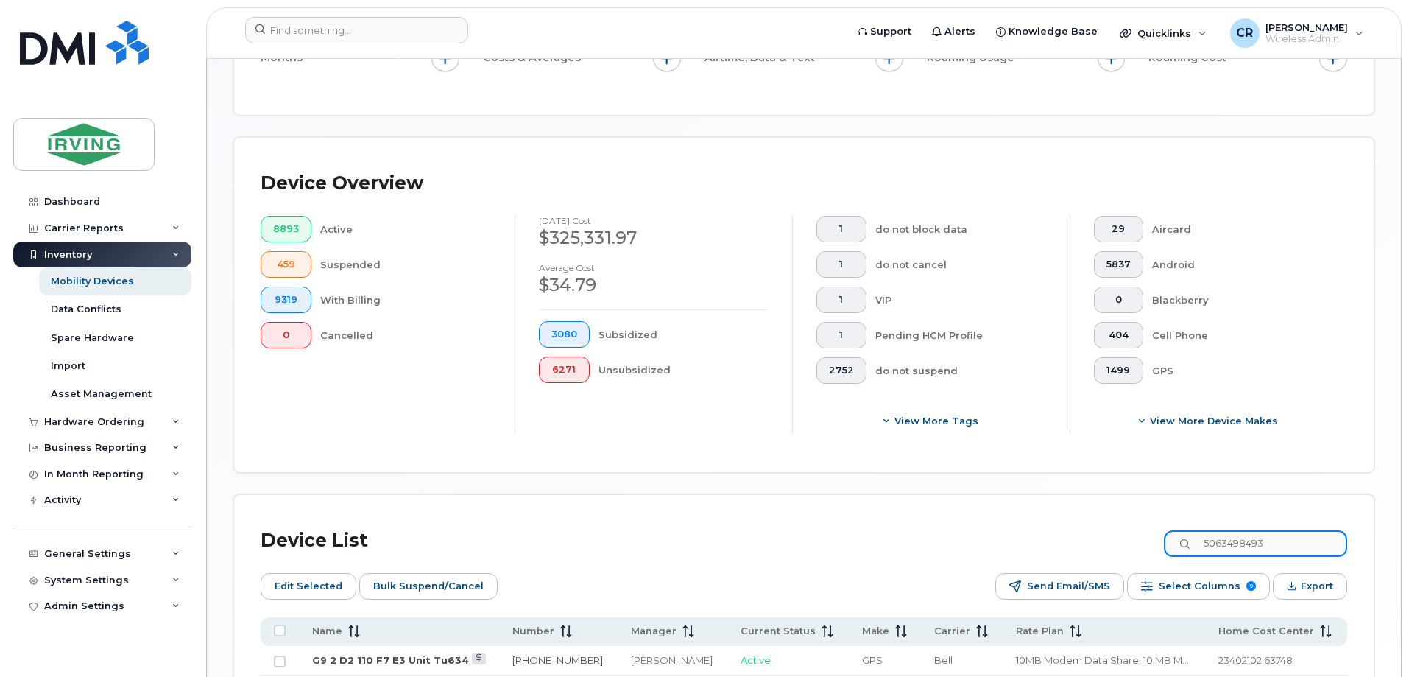
scroll to position [321, 0]
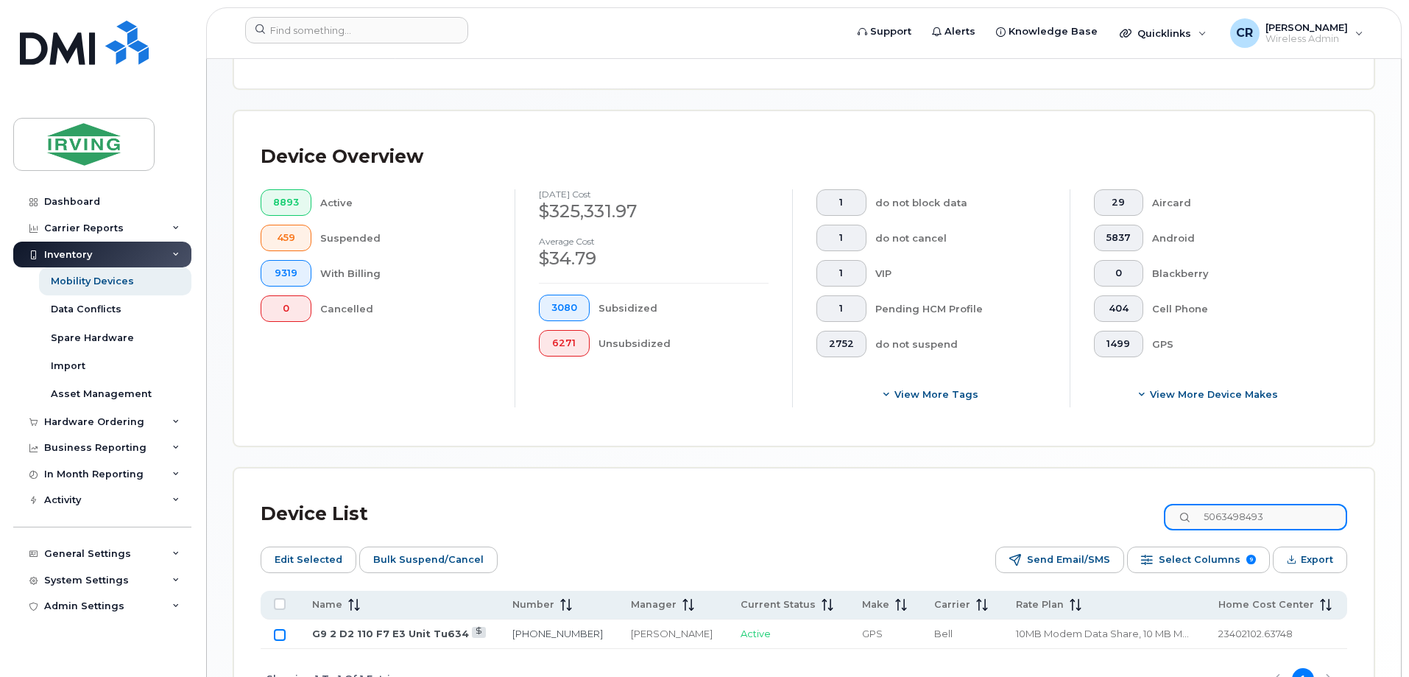
type input "5063498493"
click at [283, 629] on input "Row Unselected" at bounding box center [280, 635] width 12 height 12
checkbox input "true"
click at [378, 552] on span "Bulk Suspend/Cancel" at bounding box center [428, 560] width 110 height 22
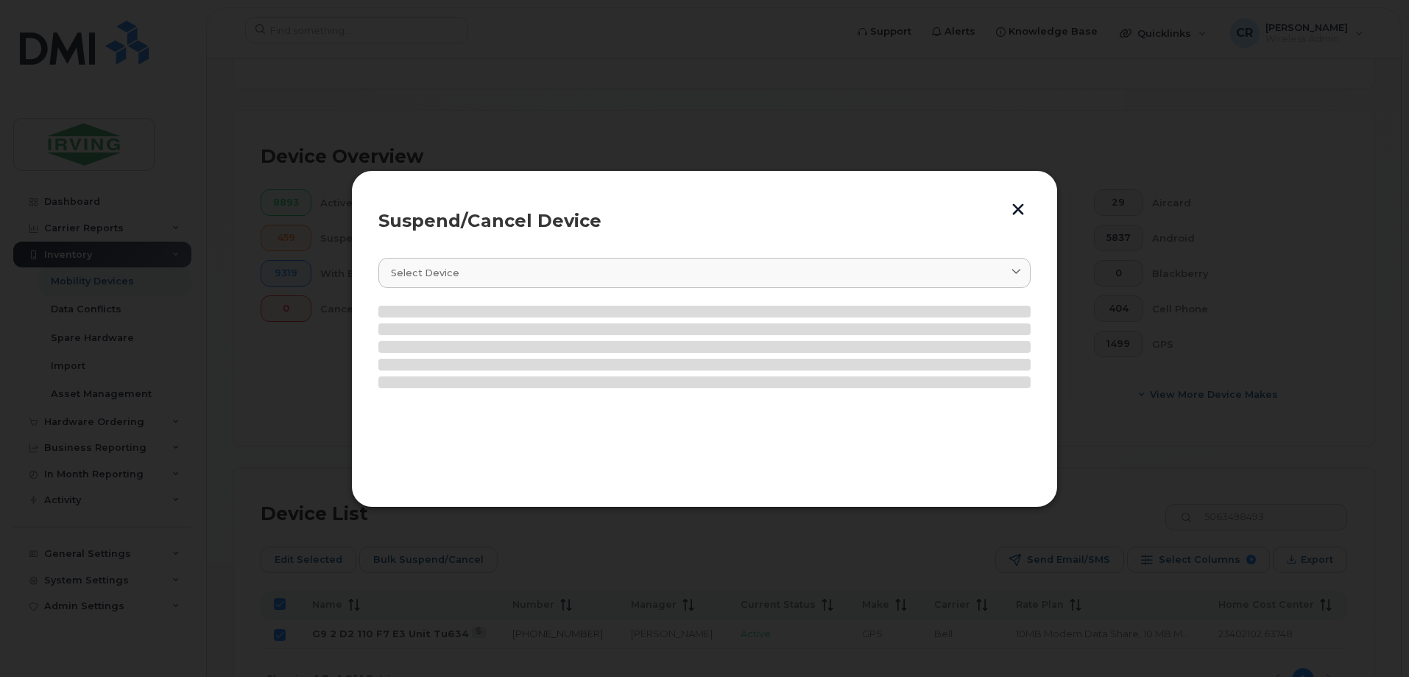
scroll to position [239, 0]
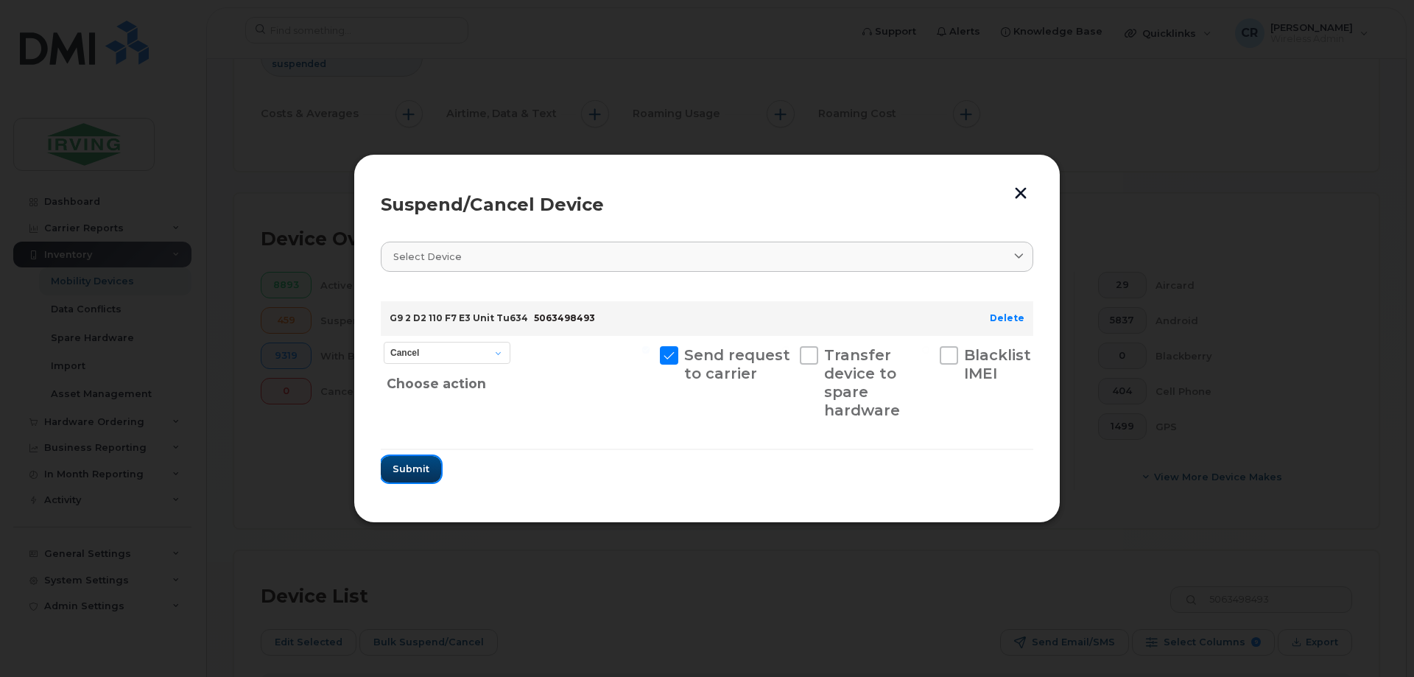
click at [434, 470] on button "Submit" at bounding box center [411, 469] width 60 height 27
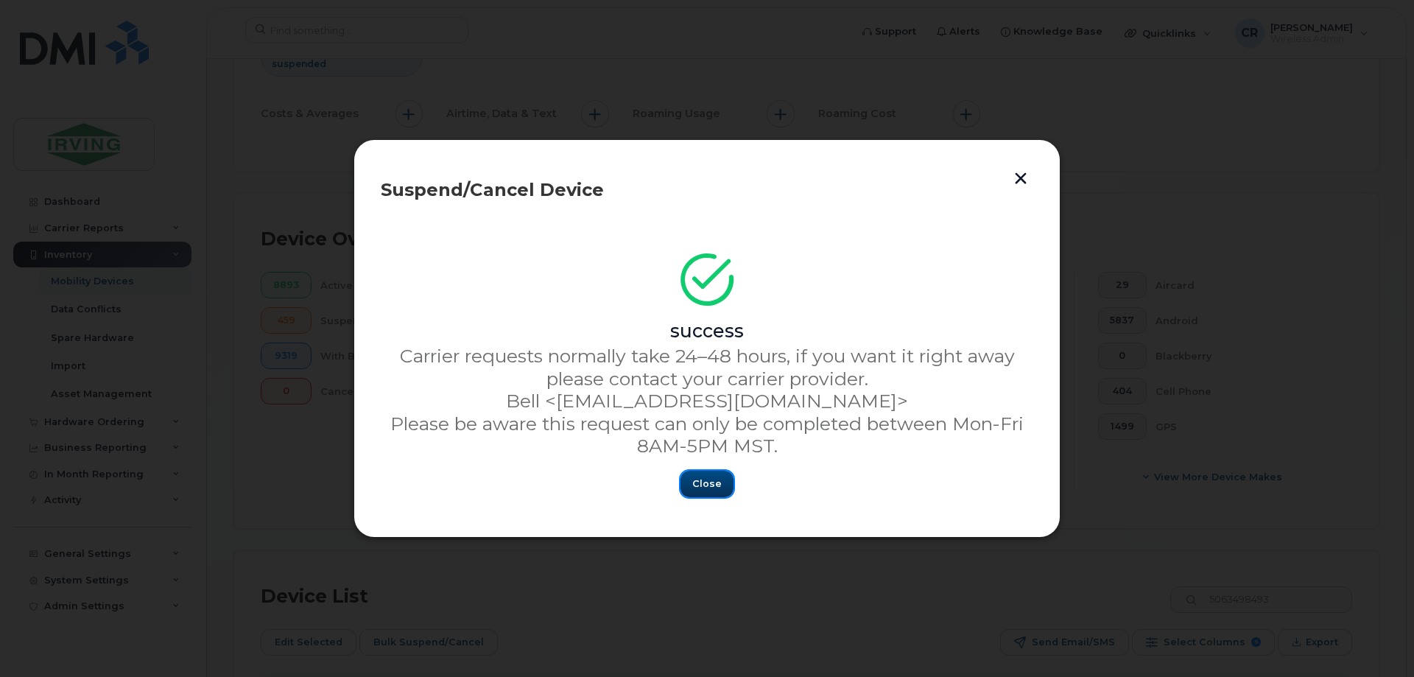
click at [708, 486] on span "Close" at bounding box center [706, 483] width 29 height 14
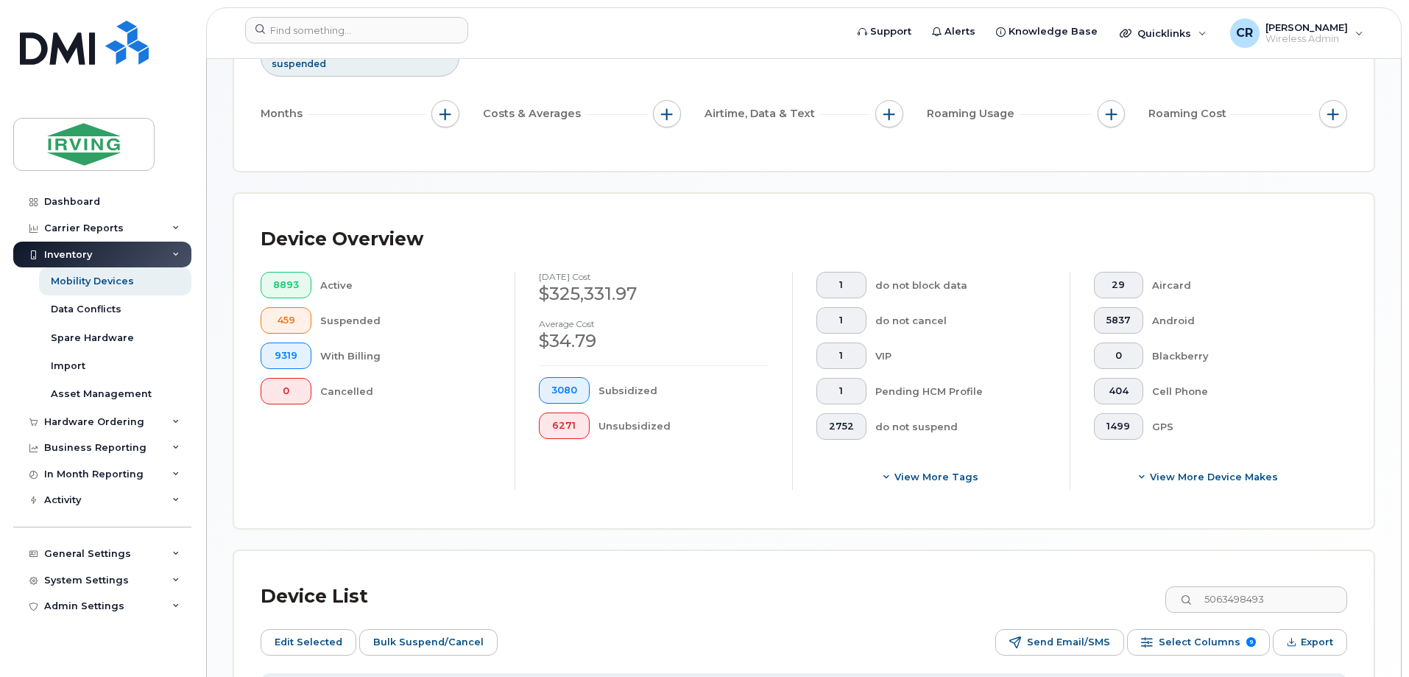
click at [276, 676] on input "All items selected" at bounding box center [280, 686] width 12 height 12
checkbox input "false"
drag, startPoint x: 1306, startPoint y: 589, endPoint x: 1085, endPoint y: 580, distance: 220.4
click at [1089, 583] on div "Device List 5063498493" at bounding box center [804, 596] width 1087 height 38
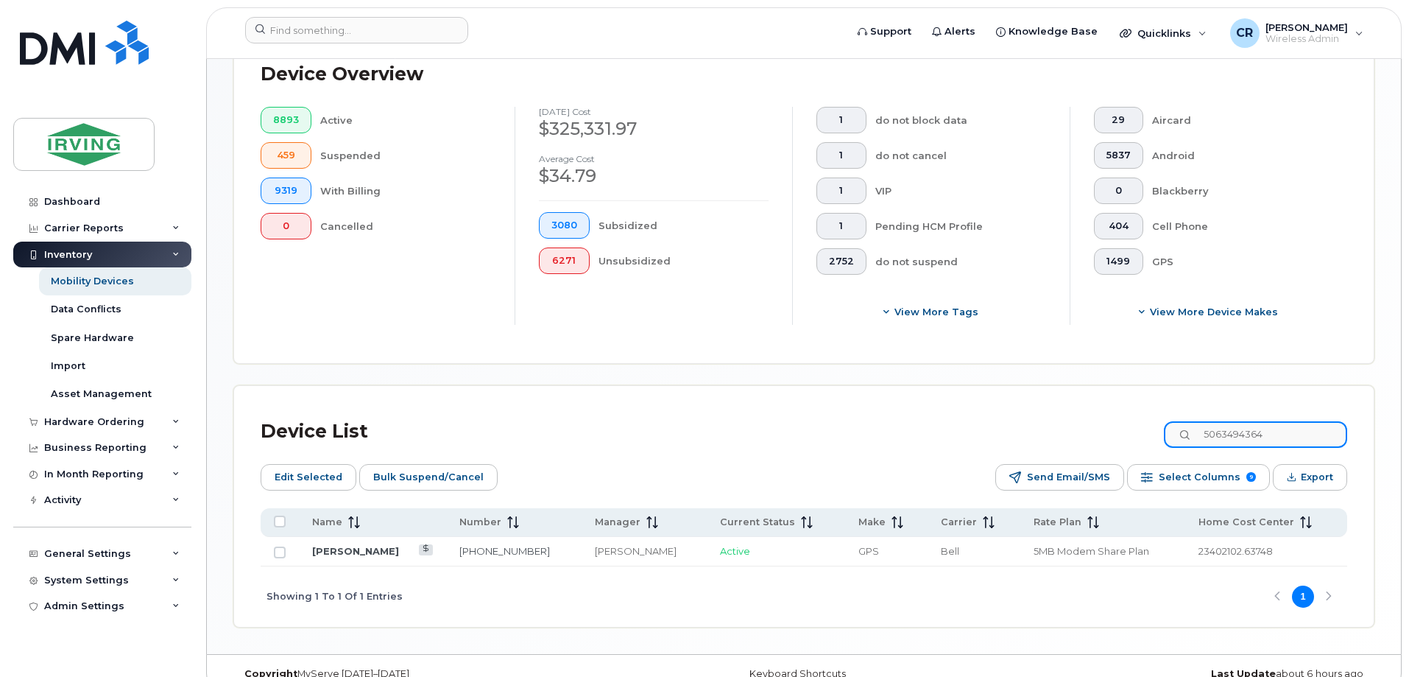
scroll to position [415, 0]
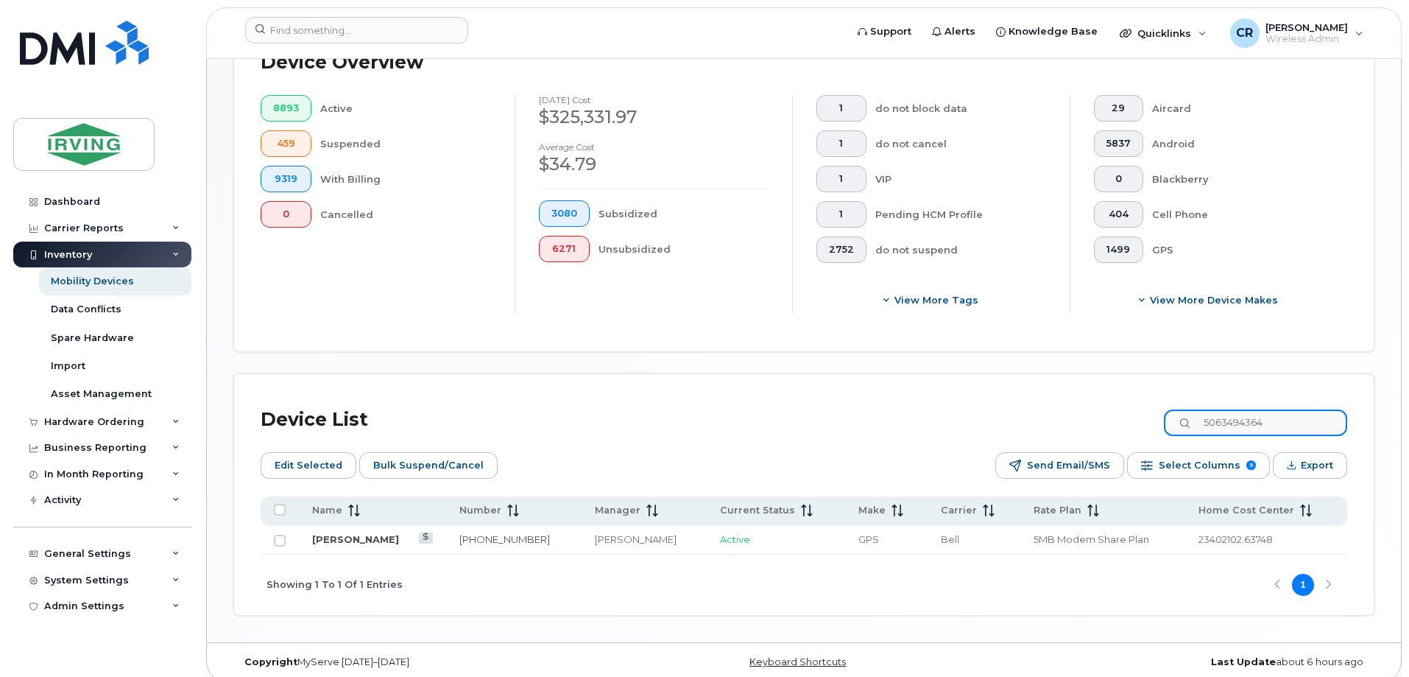
type input "5063494364"
click at [286, 529] on td at bounding box center [280, 539] width 38 height 29
click at [272, 530] on td at bounding box center [280, 539] width 38 height 29
click at [283, 535] on input "Row Unselected" at bounding box center [280, 541] width 12 height 12
checkbox input "true"
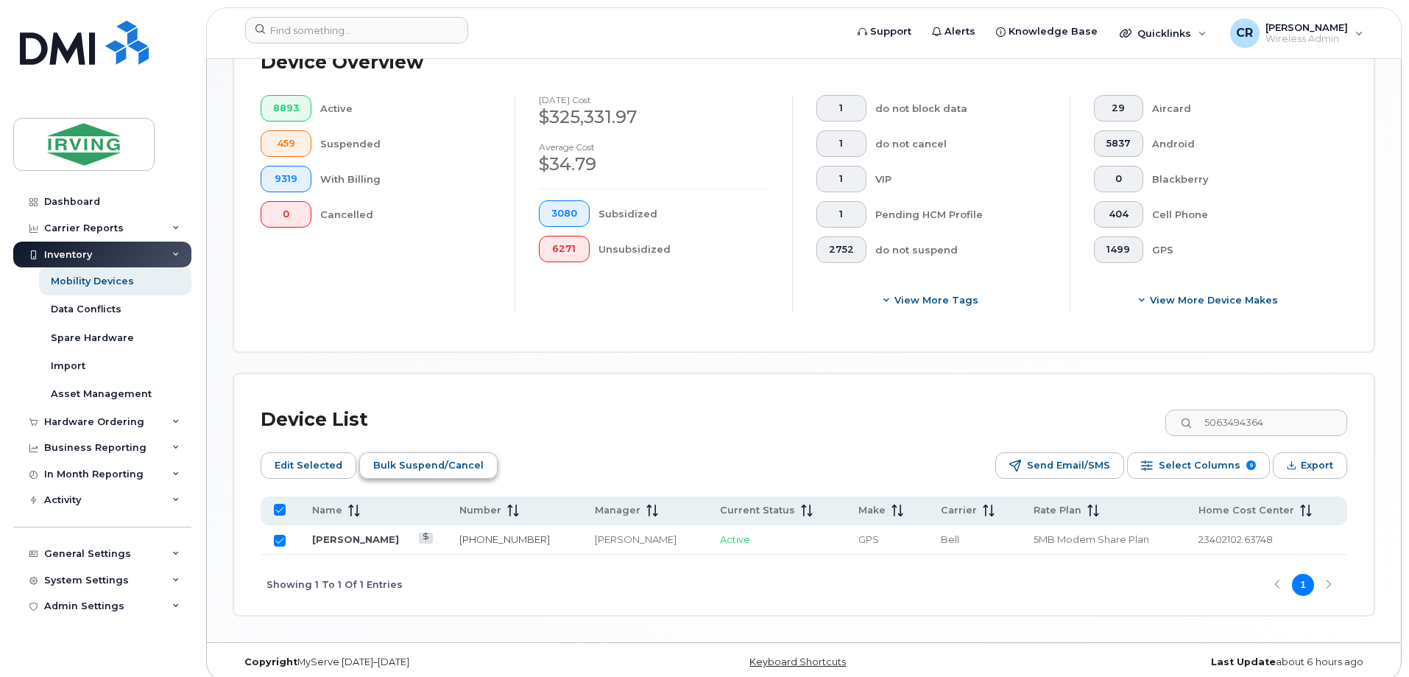
click at [437, 457] on span "Bulk Suspend/Cancel" at bounding box center [428, 465] width 110 height 22
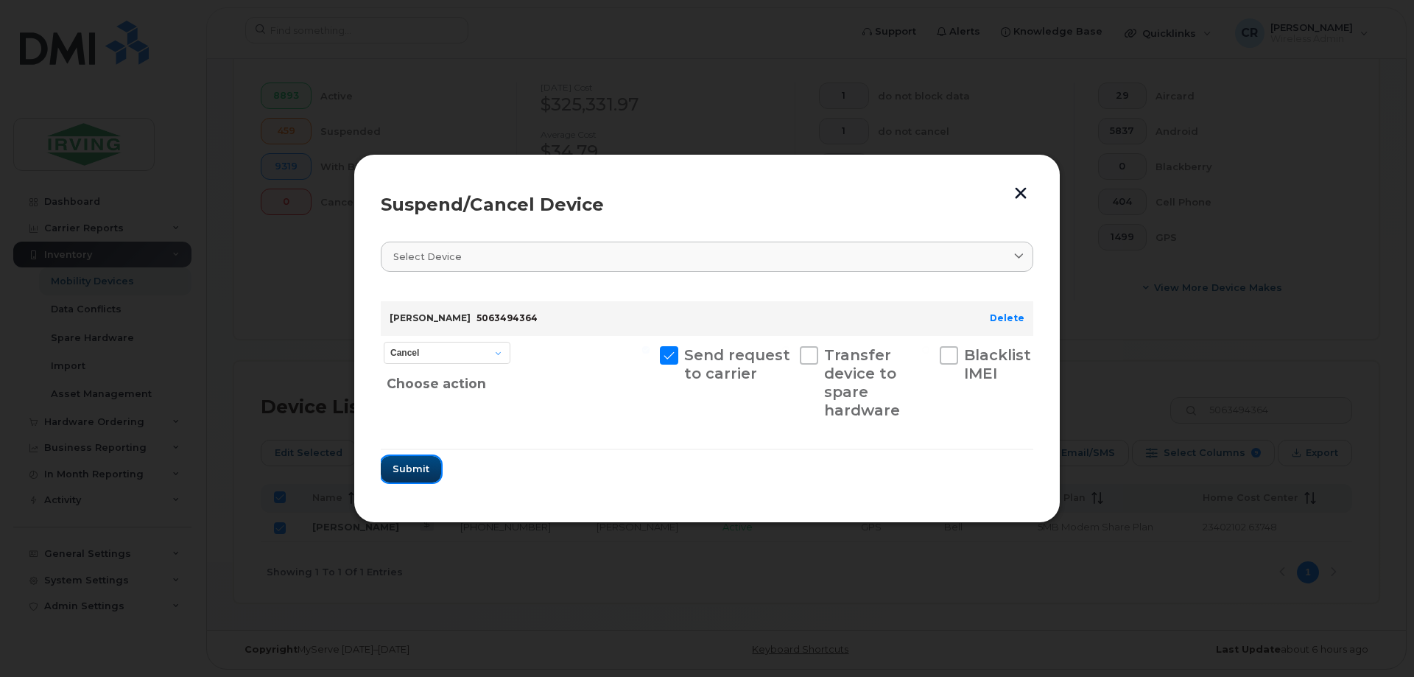
click at [404, 472] on span "Submit" at bounding box center [410, 469] width 37 height 14
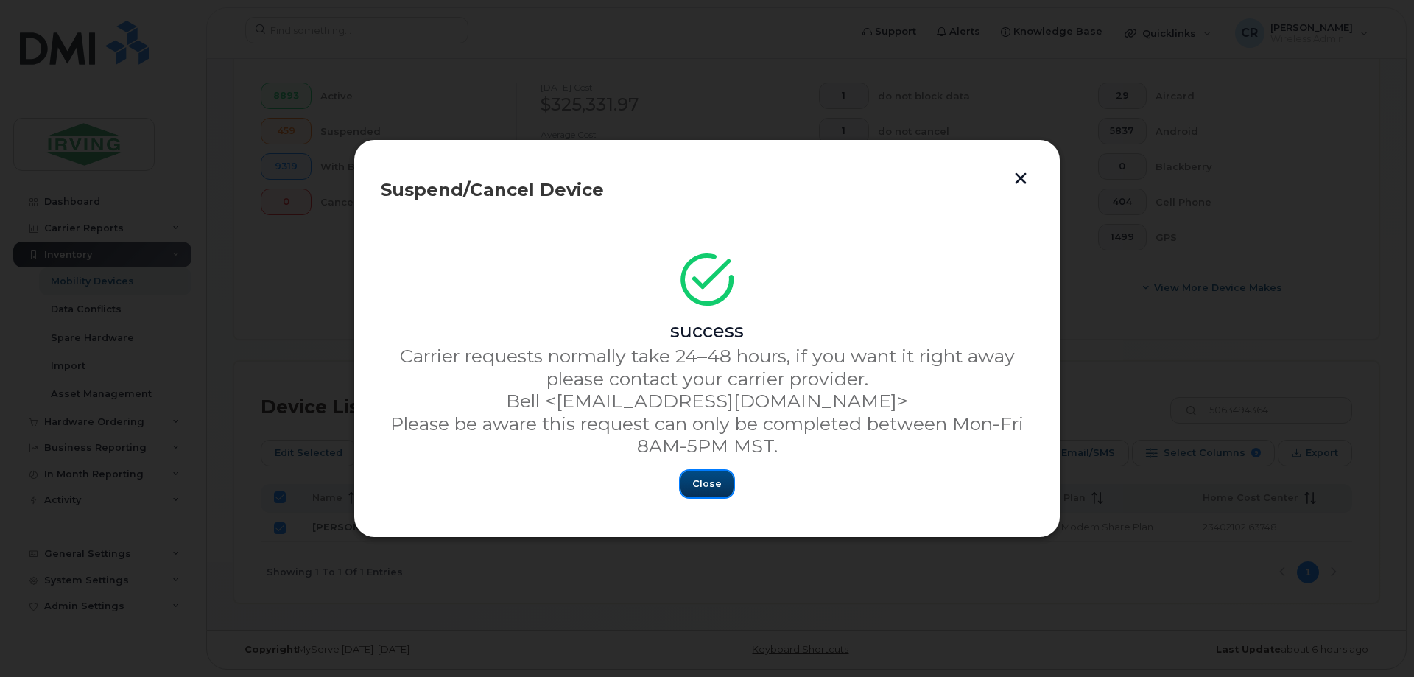
click at [704, 483] on span "Close" at bounding box center [706, 483] width 29 height 14
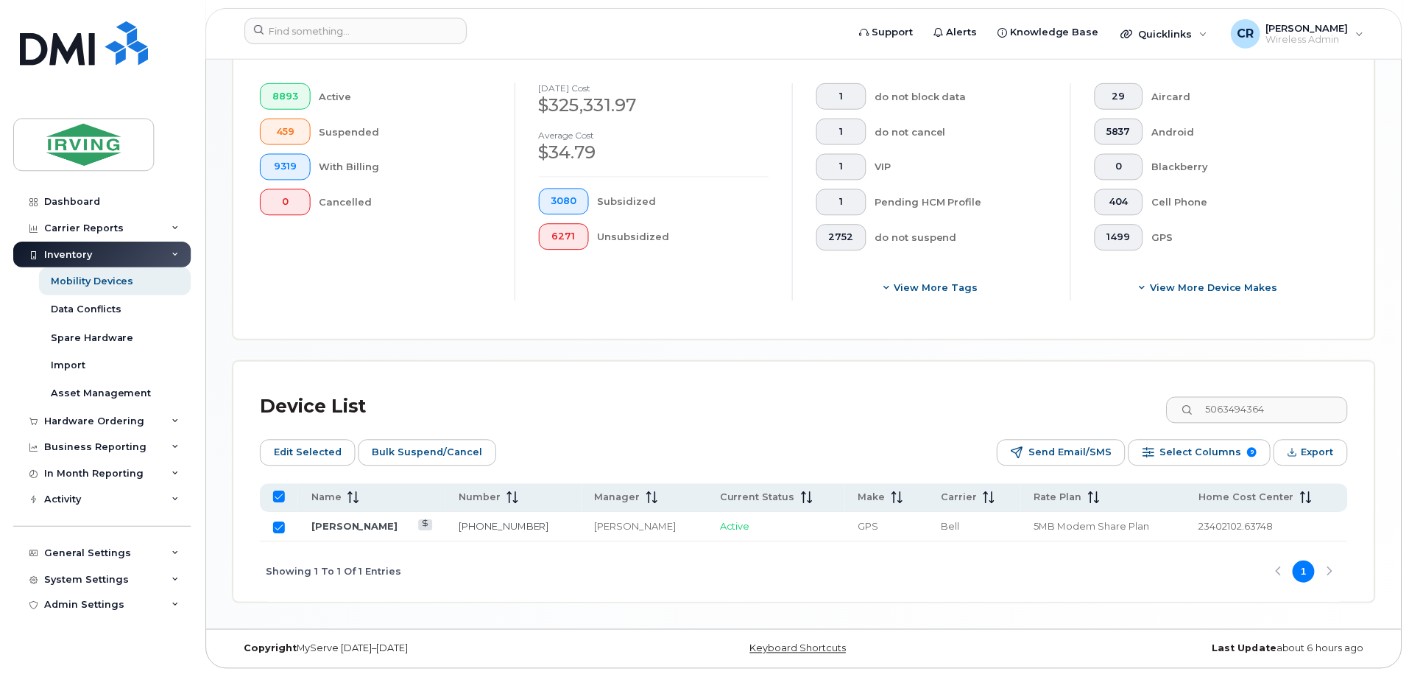
scroll to position [415, 0]
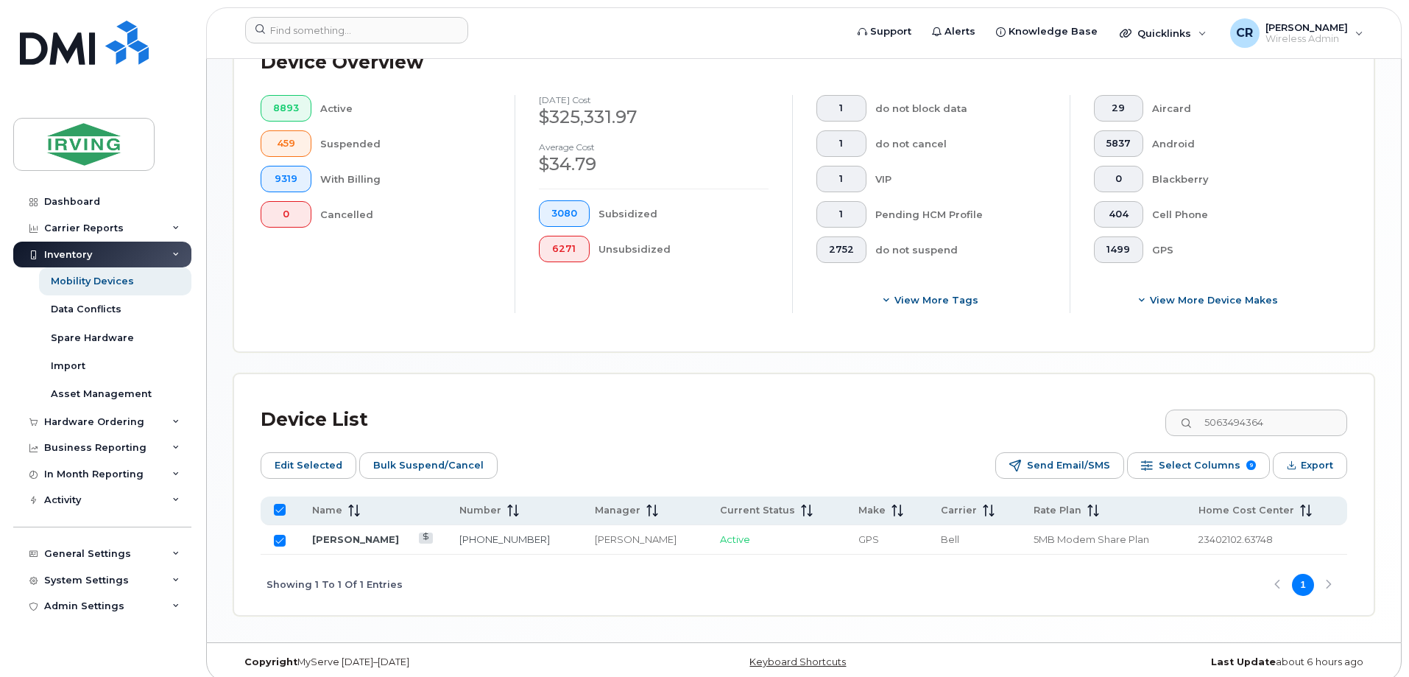
click at [276, 504] on input "All items selected" at bounding box center [280, 510] width 12 height 12
checkbox input "false"
